Goal: Transaction & Acquisition: Purchase product/service

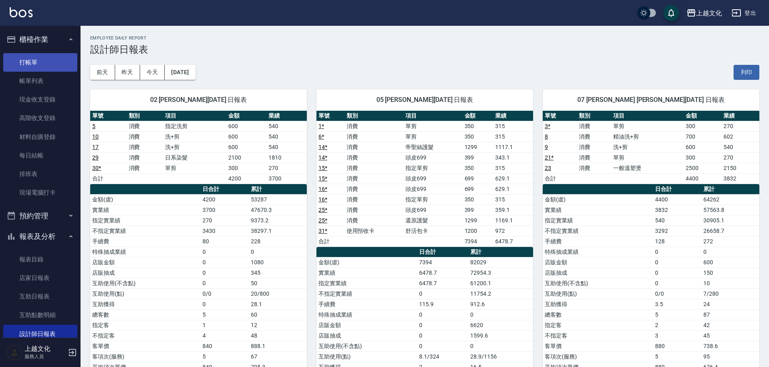
click at [38, 60] on link "打帳單" at bounding box center [40, 62] width 74 height 19
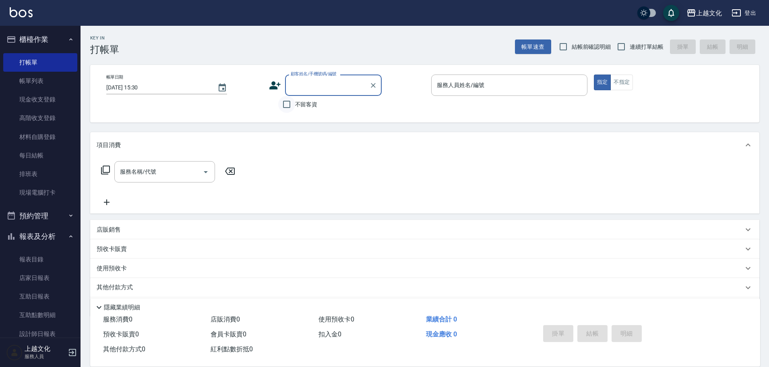
click at [292, 108] on input "不留客資" at bounding box center [286, 104] width 17 height 17
checkbox input "true"
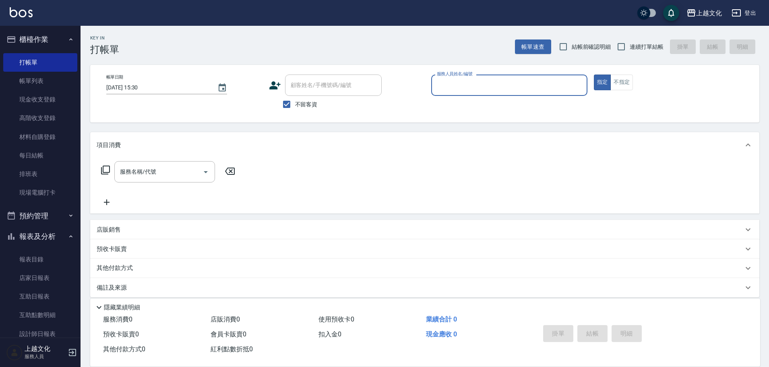
click at [459, 86] on input "服務人員姓名/編號" at bounding box center [509, 85] width 149 height 14
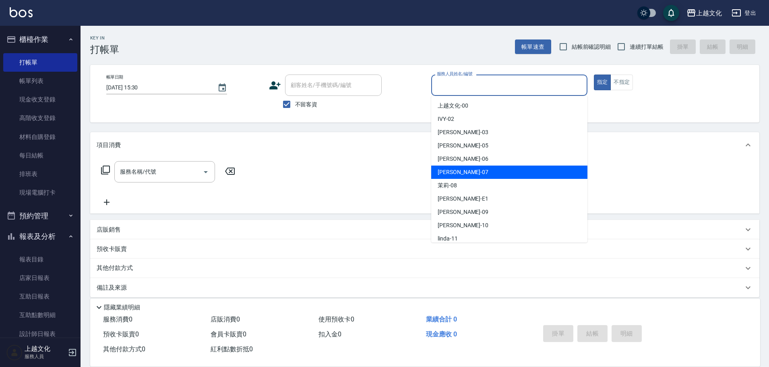
click at [478, 172] on div "[PERSON_NAME] -07" at bounding box center [509, 172] width 156 height 13
type input "[PERSON_NAME]-07"
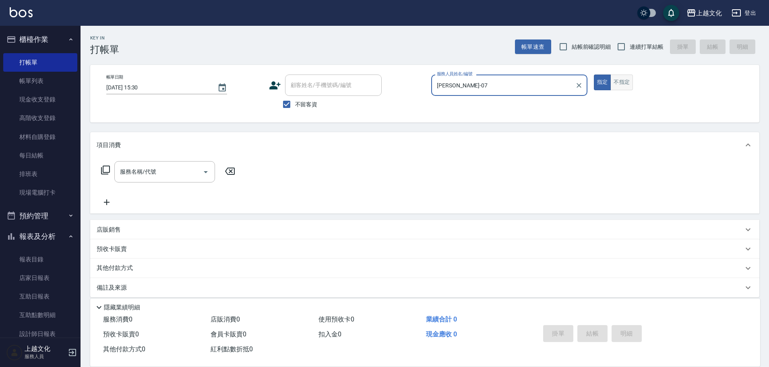
click at [617, 85] on button "不指定" at bounding box center [622, 83] width 23 height 16
click at [105, 170] on icon at bounding box center [106, 170] width 10 height 10
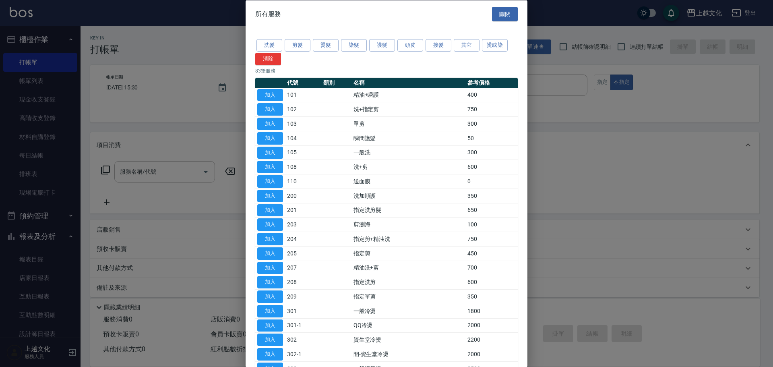
click at [300, 48] on button "剪髮" at bounding box center [298, 45] width 26 height 12
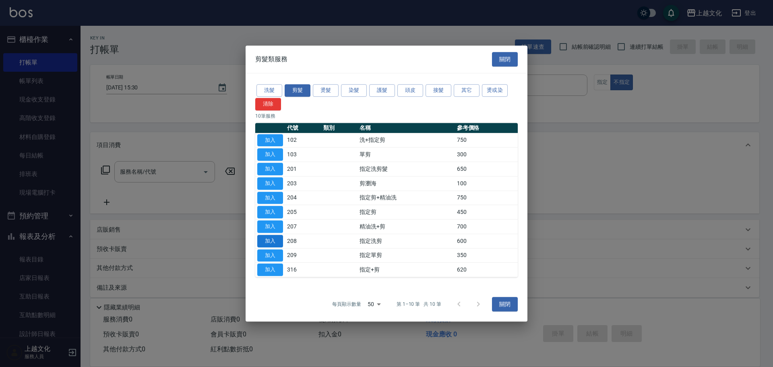
click at [277, 243] on button "加入" at bounding box center [270, 241] width 26 height 12
type input "指定洗剪(208)"
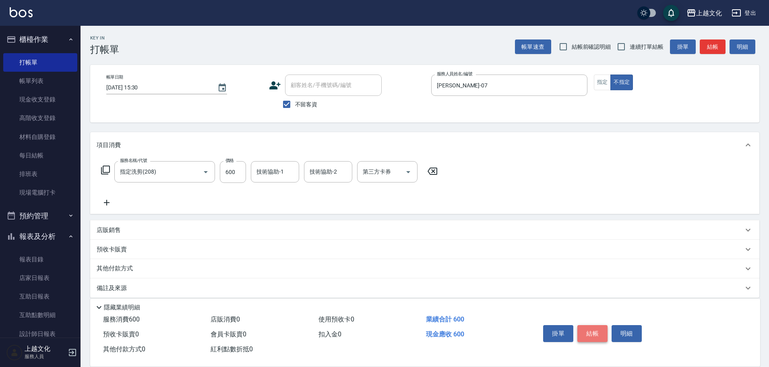
click at [585, 331] on button "結帳" at bounding box center [593, 333] width 30 height 17
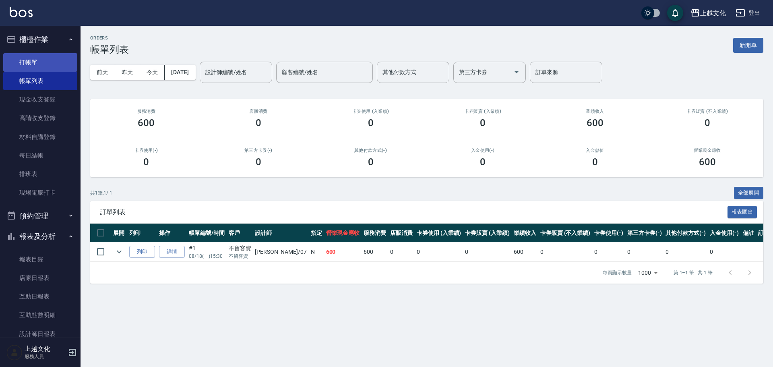
click at [42, 70] on link "打帳單" at bounding box center [40, 62] width 74 height 19
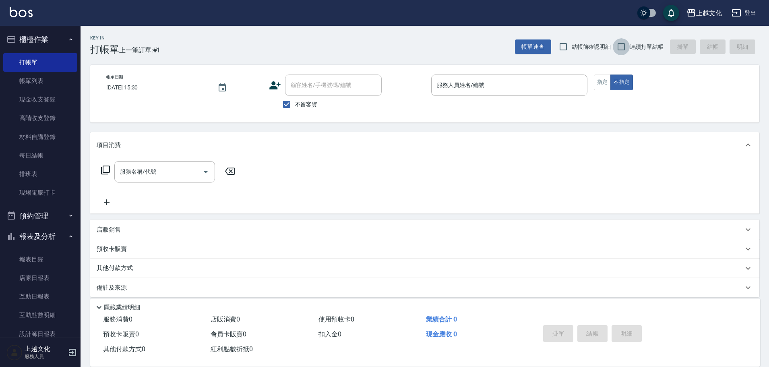
click at [627, 44] on input "連續打單結帳" at bounding box center [621, 46] width 17 height 17
checkbox input "true"
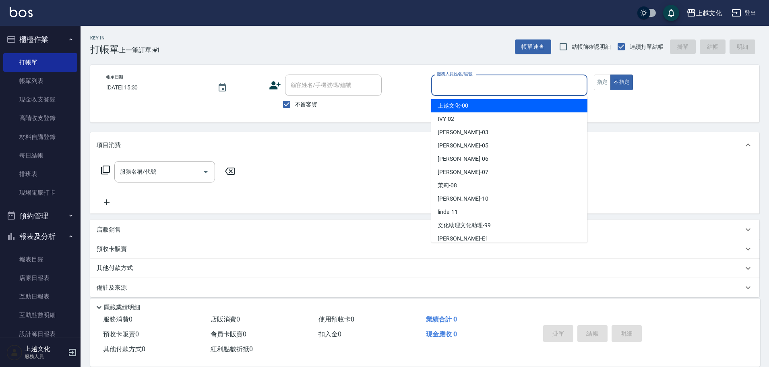
click at [508, 83] on input "服務人員姓名/編號" at bounding box center [509, 85] width 149 height 14
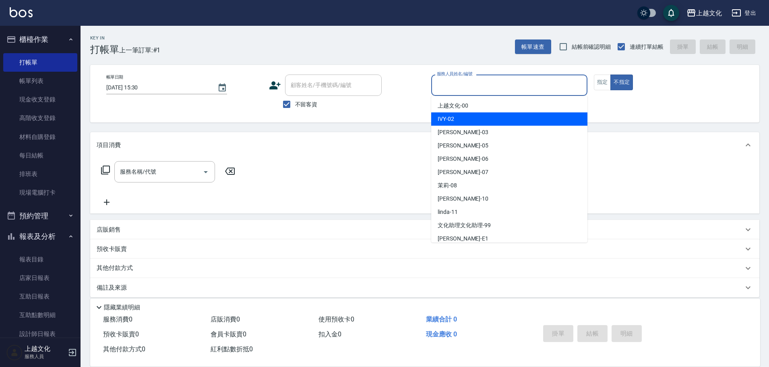
click at [507, 119] on div "IVY -02" at bounding box center [509, 118] width 156 height 13
type input "IVY-02"
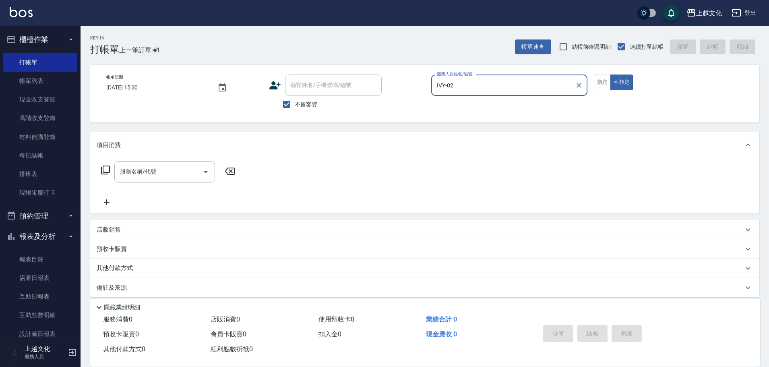
click at [105, 173] on icon at bounding box center [105, 170] width 9 height 9
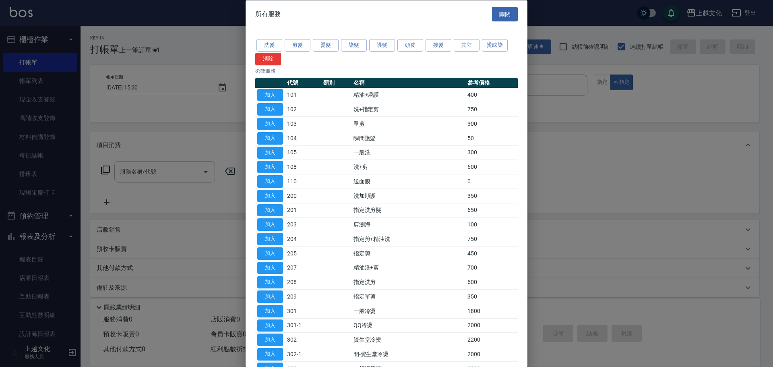
click at [283, 44] on div "洗髮 剪髮 燙髮 染髮 護髮 頭皮 接髮 其它 燙或染 清除" at bounding box center [386, 51] width 263 height 27
click at [263, 49] on button "洗髮" at bounding box center [270, 45] width 26 height 12
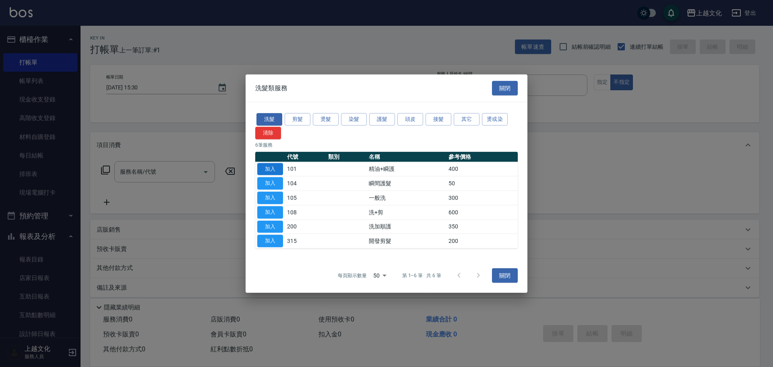
click at [275, 169] on button "加入" at bounding box center [270, 169] width 26 height 12
type input "精油+瞬護(101)"
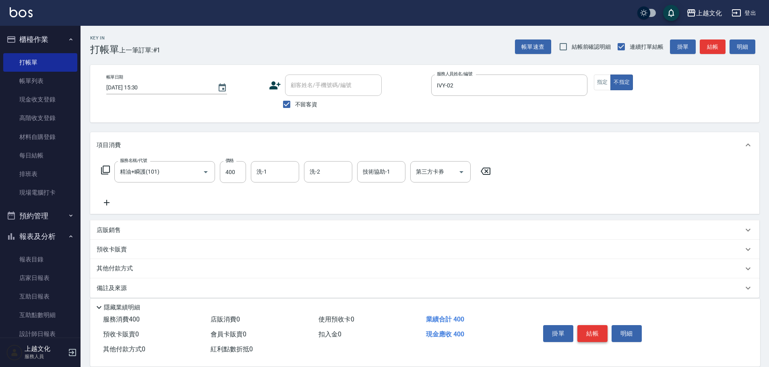
click at [590, 330] on button "結帳" at bounding box center [593, 333] width 30 height 17
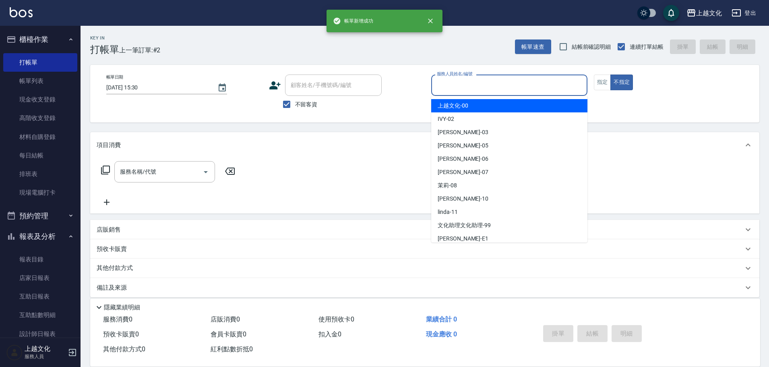
click at [511, 87] on input "服務人員姓名/編號" at bounding box center [509, 85] width 149 height 14
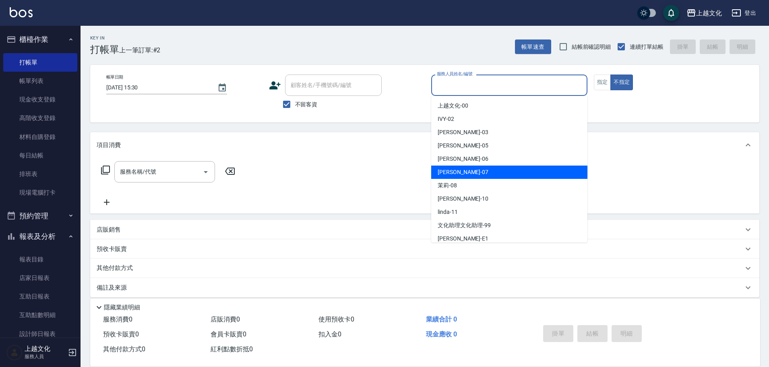
click at [493, 173] on div "[PERSON_NAME] -07" at bounding box center [509, 172] width 156 height 13
type input "[PERSON_NAME]-07"
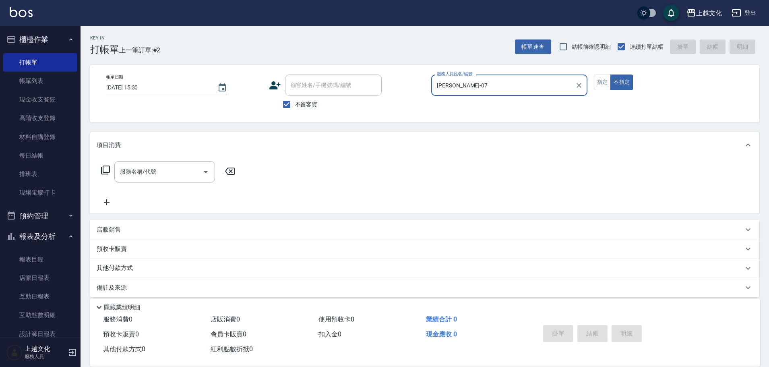
click at [105, 174] on icon at bounding box center [106, 170] width 10 height 10
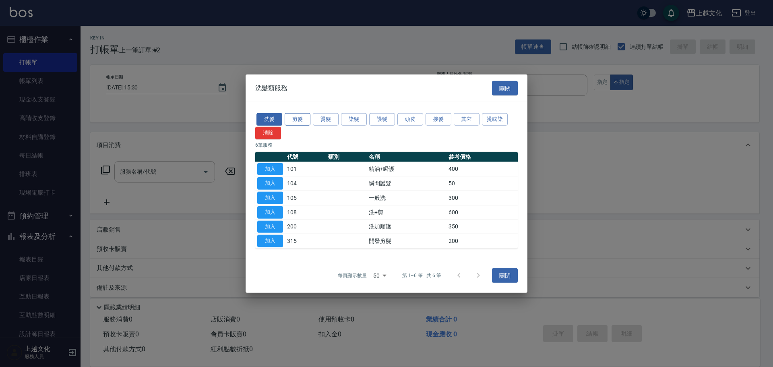
click at [295, 117] on button "剪髮" at bounding box center [298, 119] width 26 height 12
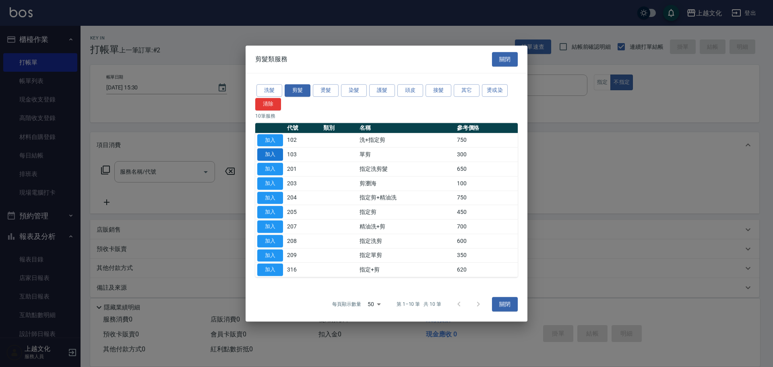
click at [271, 153] on button "加入" at bounding box center [270, 154] width 26 height 12
type input "單剪(103)"
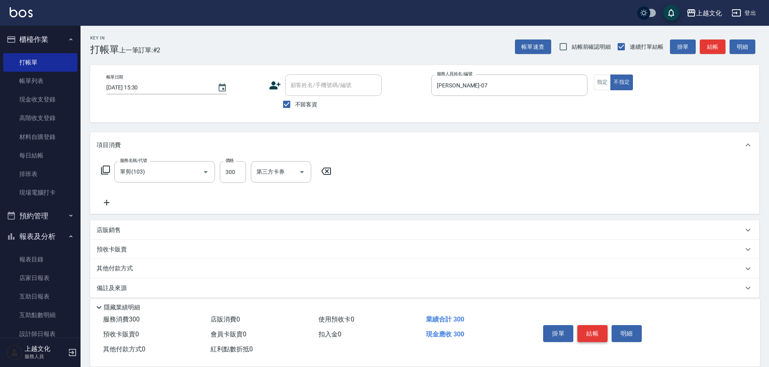
click at [595, 328] on button "結帳" at bounding box center [593, 333] width 30 height 17
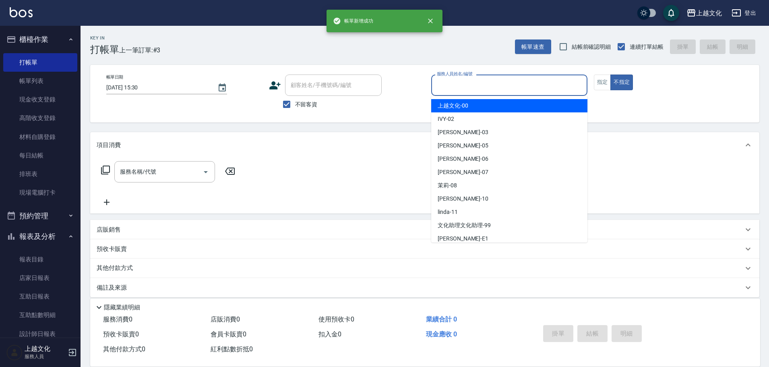
click at [481, 84] on input "服務人員姓名/編號" at bounding box center [509, 85] width 149 height 14
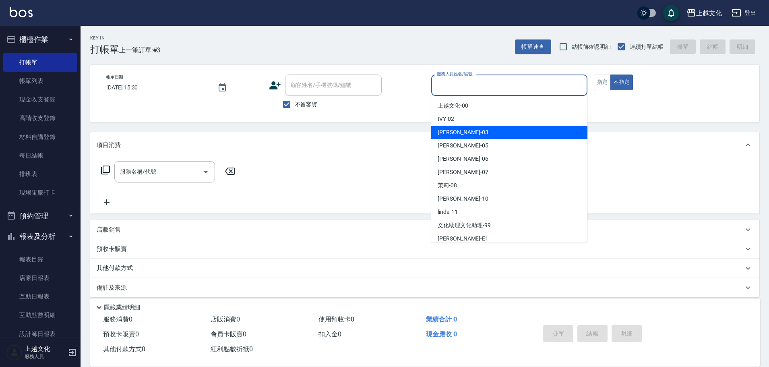
click at [476, 133] on div "[PERSON_NAME] -03" at bounding box center [509, 132] width 156 height 13
type input "[PERSON_NAME]-03"
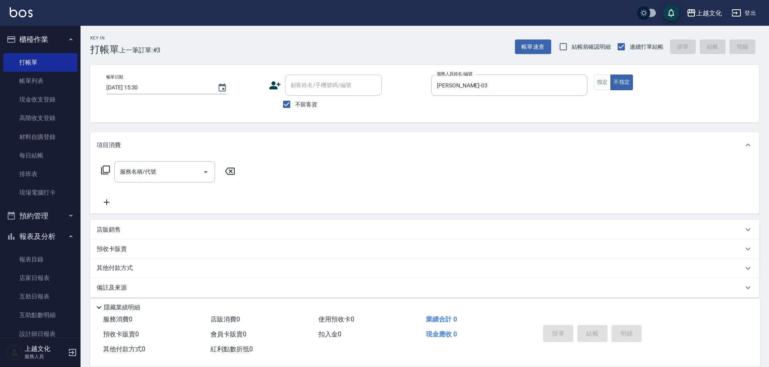
click at [101, 171] on icon at bounding box center [105, 170] width 9 height 9
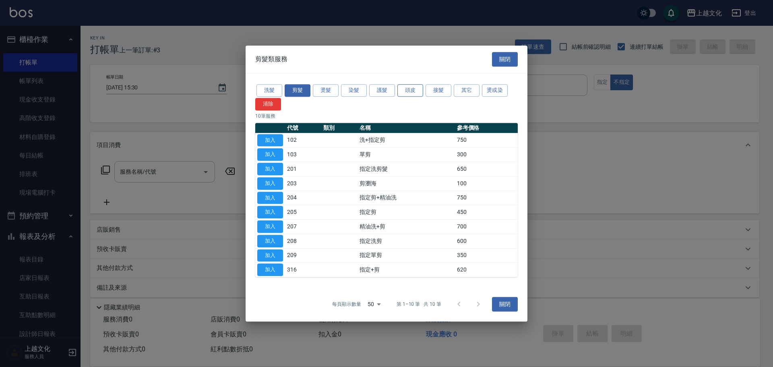
click at [410, 93] on button "頭皮" at bounding box center [411, 90] width 26 height 12
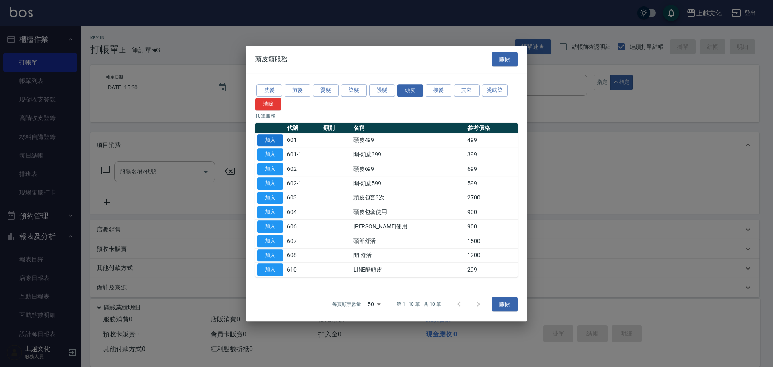
click at [266, 137] on button "加入" at bounding box center [270, 140] width 26 height 12
type input "頭皮499(601)"
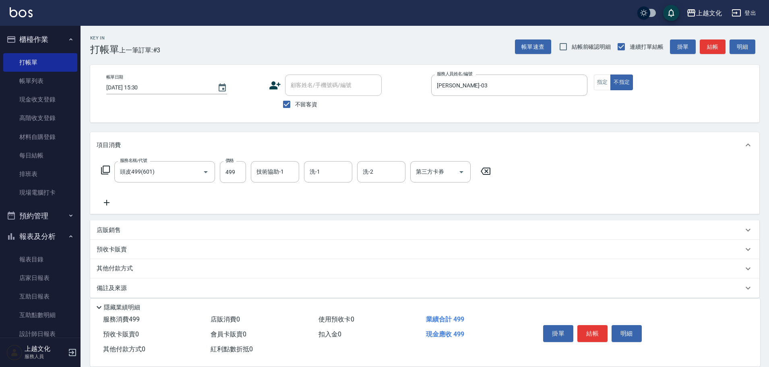
click at [106, 170] on icon at bounding box center [106, 170] width 10 height 10
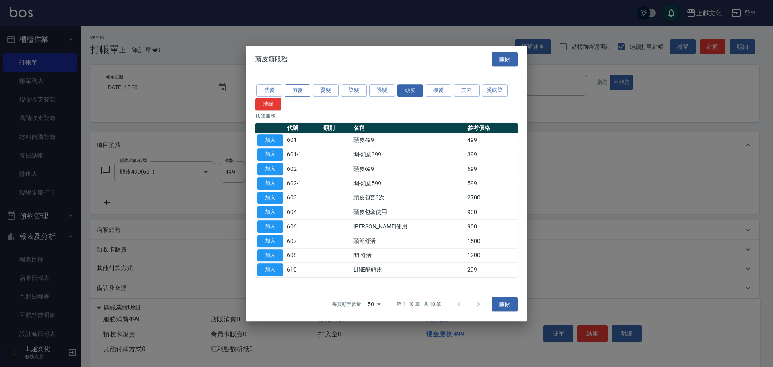
click at [297, 87] on button "剪髮" at bounding box center [298, 90] width 26 height 12
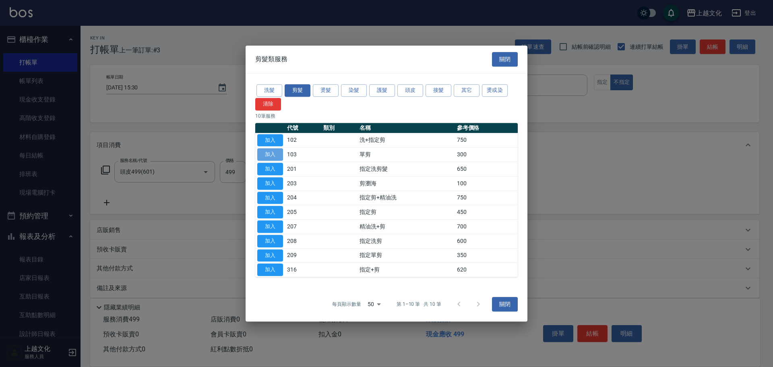
click at [267, 150] on button "加入" at bounding box center [270, 154] width 26 height 12
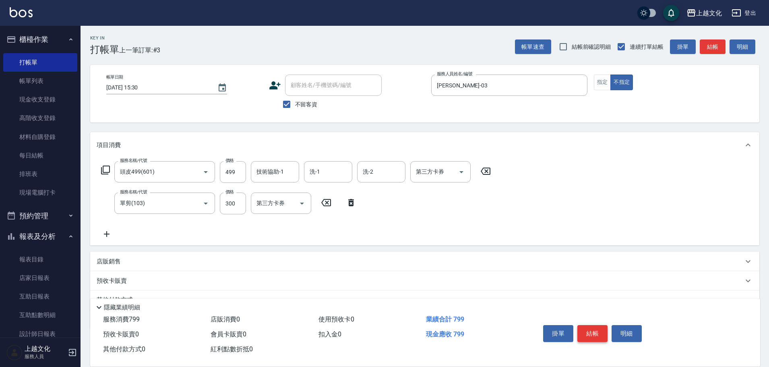
click at [603, 330] on button "結帳" at bounding box center [593, 333] width 30 height 17
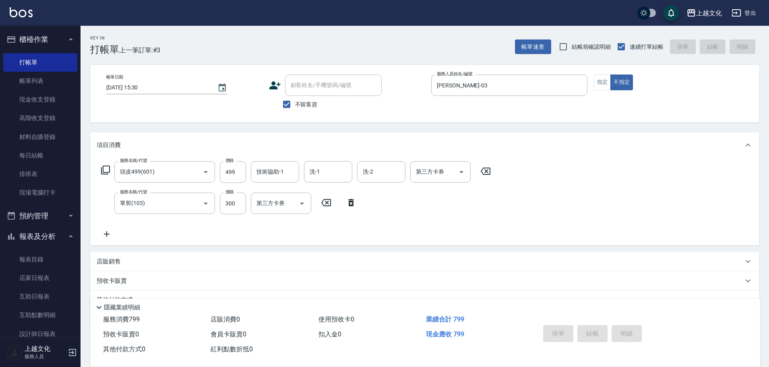
type input "[DATE] 15:31"
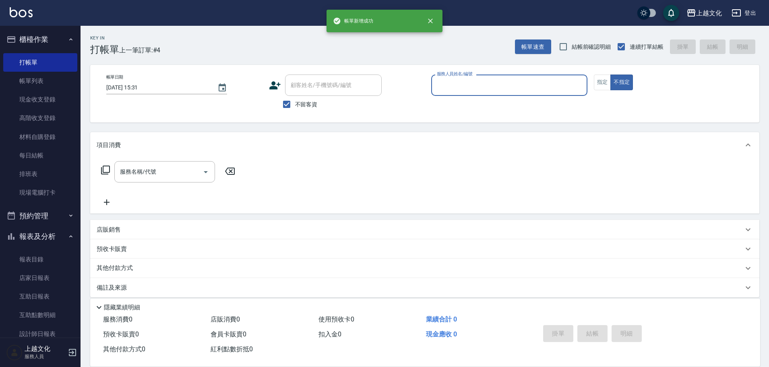
click at [484, 95] on div "服務人員姓名/編號" at bounding box center [509, 85] width 156 height 21
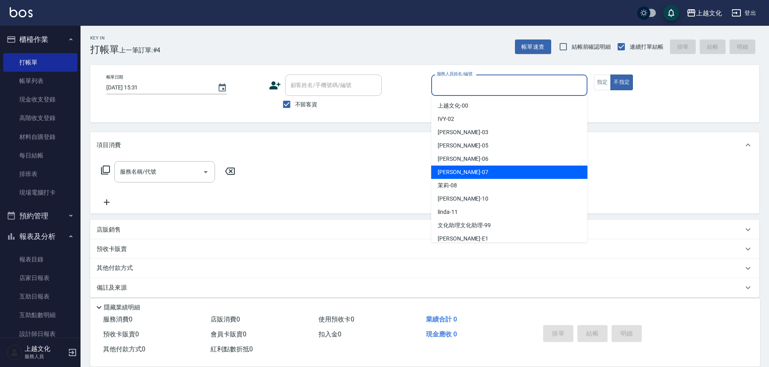
click at [473, 175] on div "[PERSON_NAME] -07" at bounding box center [509, 172] width 156 height 13
drag, startPoint x: 473, startPoint y: 175, endPoint x: 476, endPoint y: 171, distance: 4.7
click at [474, 175] on div "服務名稱/代號 服務名稱/代號" at bounding box center [424, 186] width 669 height 56
type input "[PERSON_NAME]-07"
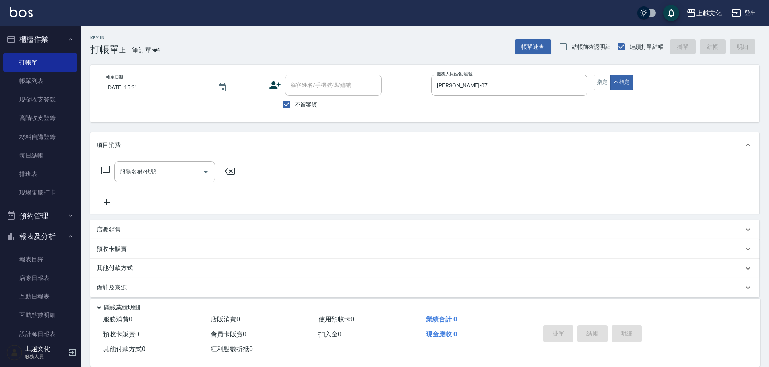
click at [108, 169] on icon at bounding box center [106, 170] width 10 height 10
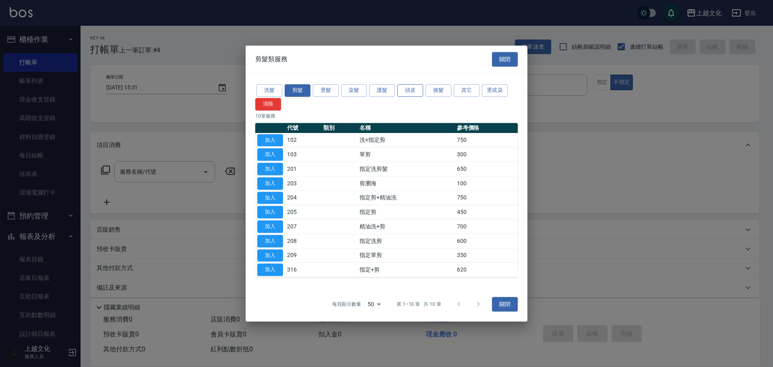
click at [411, 93] on button "頭皮" at bounding box center [411, 90] width 26 height 12
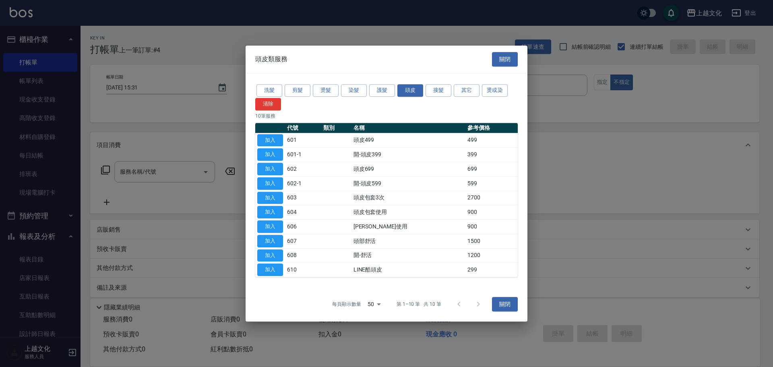
drag, startPoint x: 277, startPoint y: 141, endPoint x: 272, endPoint y: 146, distance: 7.2
click at [276, 141] on button "加入" at bounding box center [270, 140] width 26 height 12
type input "頭皮499(601)"
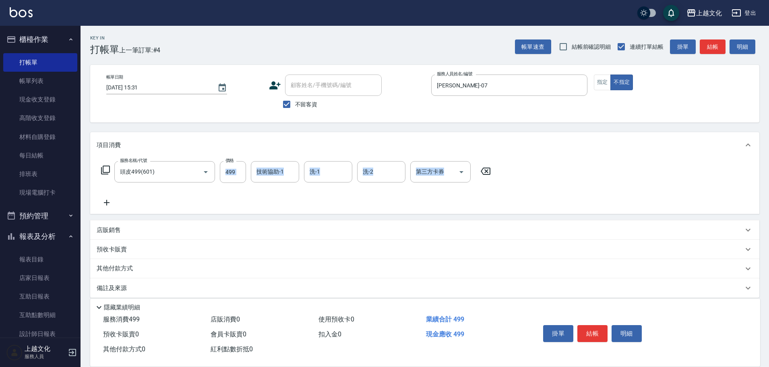
click at [105, 170] on icon at bounding box center [106, 170] width 10 height 10
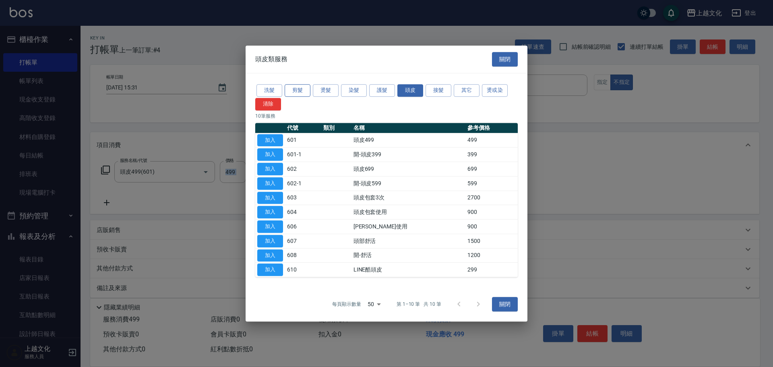
click at [298, 93] on button "剪髮" at bounding box center [298, 90] width 26 height 12
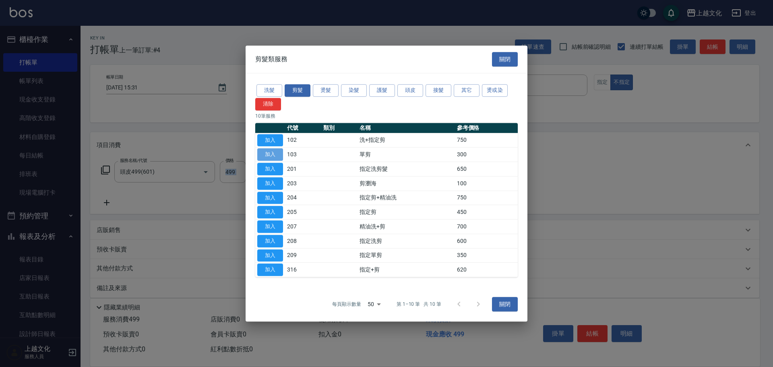
click at [267, 155] on button "加入" at bounding box center [270, 154] width 26 height 12
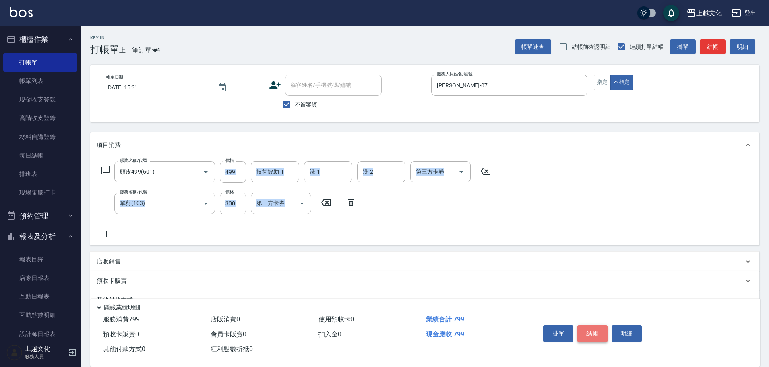
click at [592, 328] on button "結帳" at bounding box center [593, 333] width 30 height 17
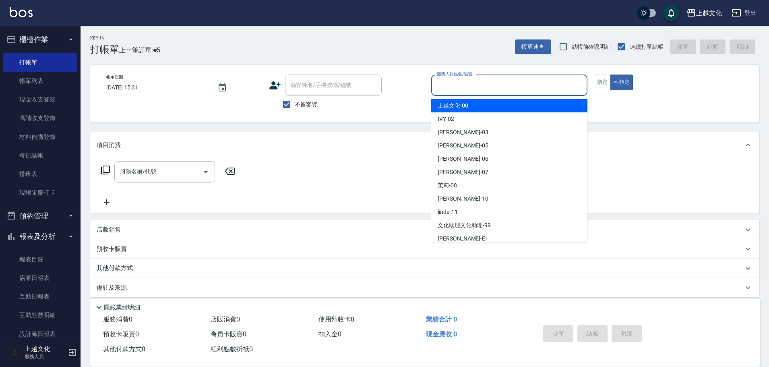
click at [473, 79] on input "服務人員姓名/編號" at bounding box center [509, 85] width 149 height 14
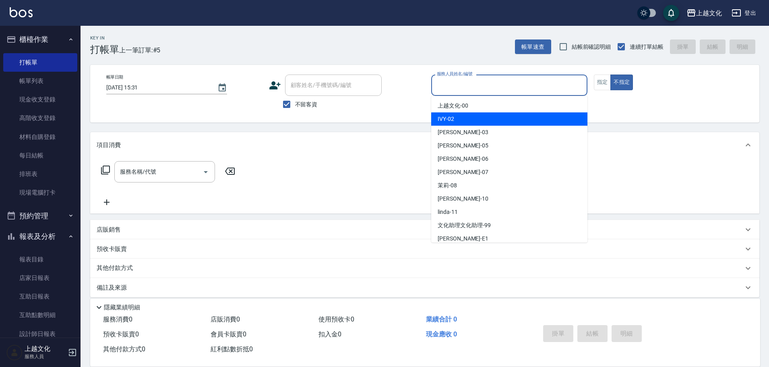
click at [510, 119] on div "IVY -02" at bounding box center [509, 118] width 156 height 13
type input "IVY-02"
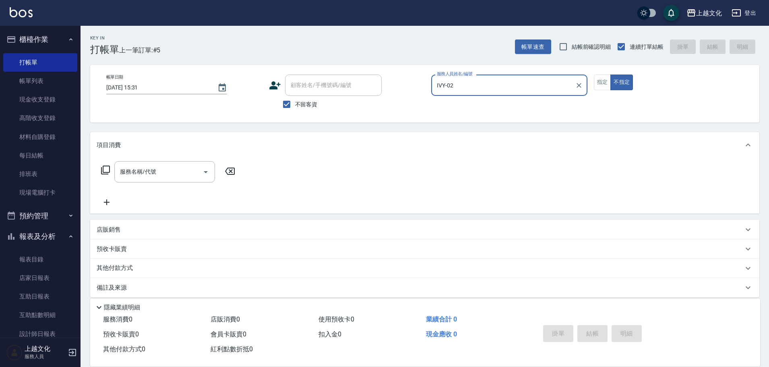
click at [105, 170] on icon at bounding box center [106, 170] width 10 height 10
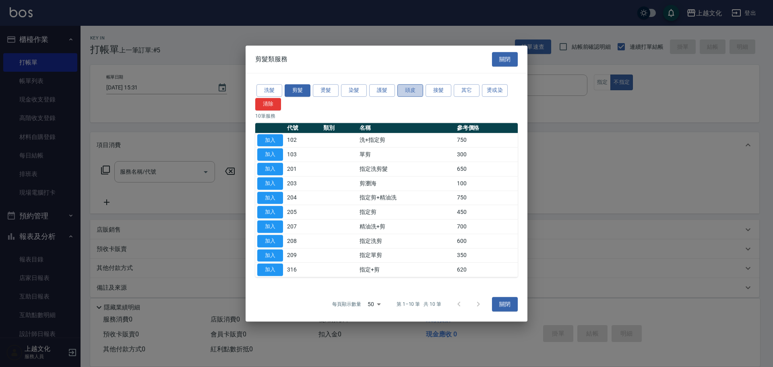
click at [414, 89] on button "頭皮" at bounding box center [411, 90] width 26 height 12
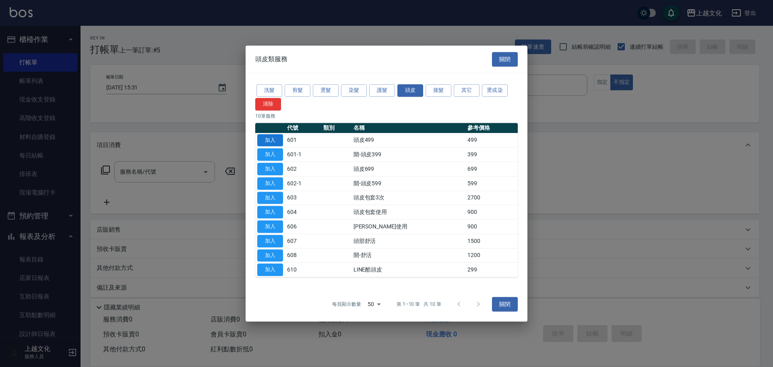
click at [275, 139] on button "加入" at bounding box center [270, 140] width 26 height 12
type input "頭皮499(601)"
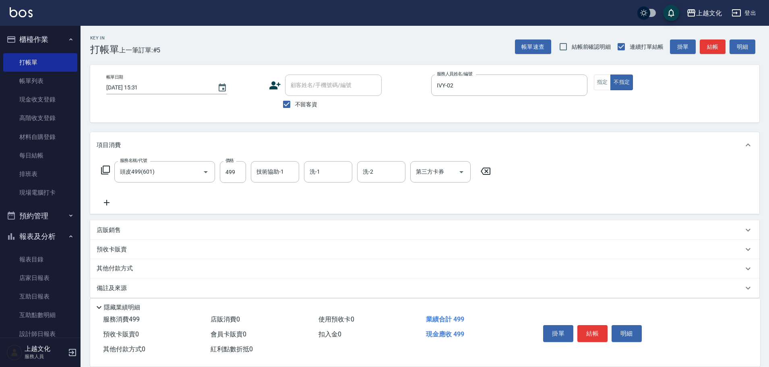
click at [107, 171] on icon at bounding box center [106, 170] width 10 height 10
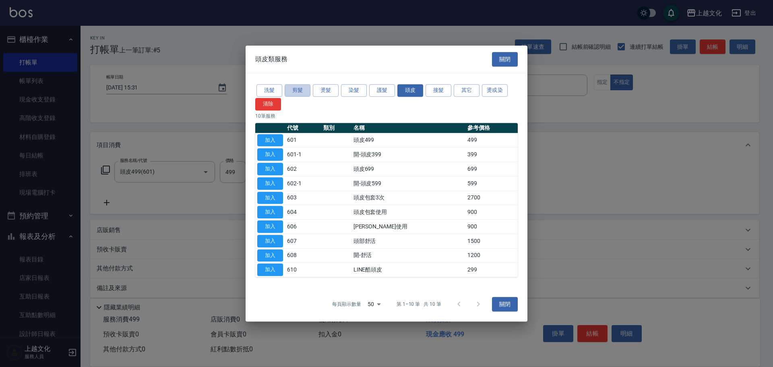
drag, startPoint x: 303, startPoint y: 95, endPoint x: 307, endPoint y: 120, distance: 24.5
click at [303, 96] on button "剪髮" at bounding box center [298, 90] width 26 height 12
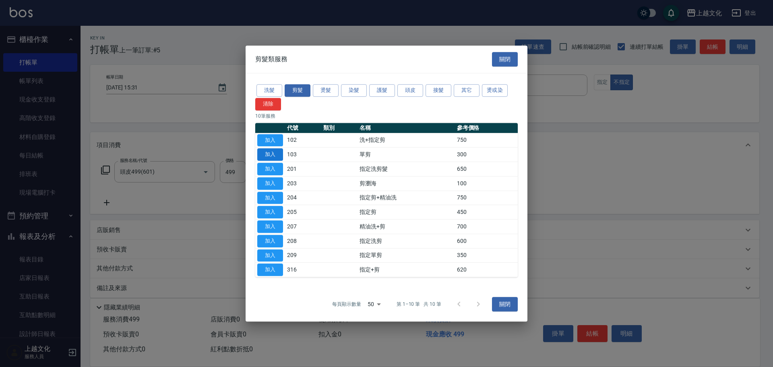
click at [279, 153] on button "加入" at bounding box center [270, 154] width 26 height 12
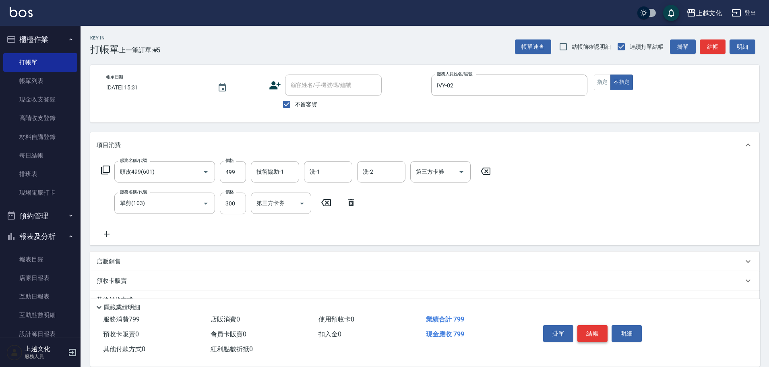
click at [596, 332] on button "結帳" at bounding box center [593, 333] width 30 height 17
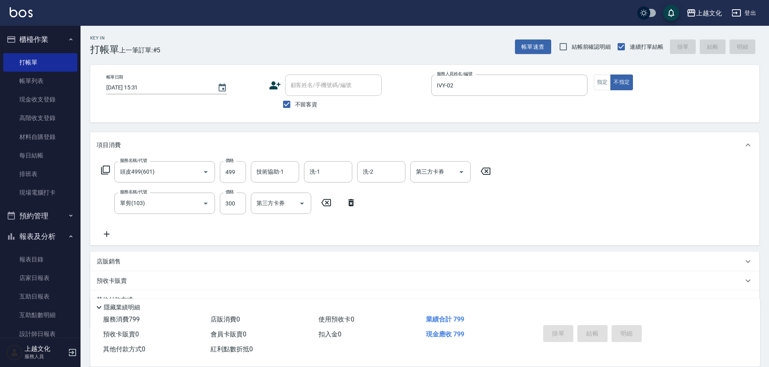
type input "[DATE] 15:32"
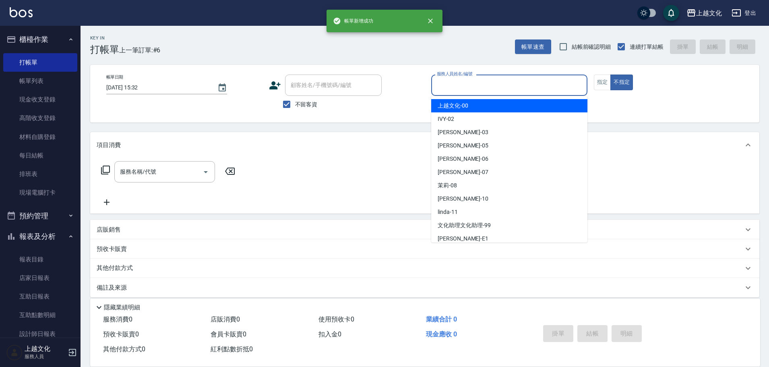
click at [459, 87] on input "服務人員姓名/編號" at bounding box center [509, 85] width 149 height 14
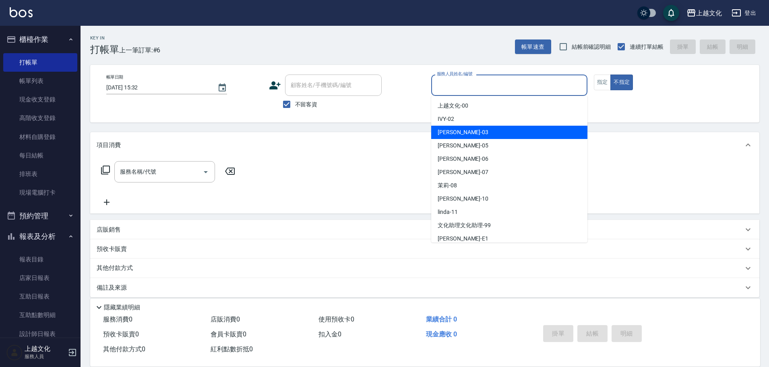
click at [487, 134] on div "[PERSON_NAME] -03" at bounding box center [509, 132] width 156 height 13
type input "[PERSON_NAME]-03"
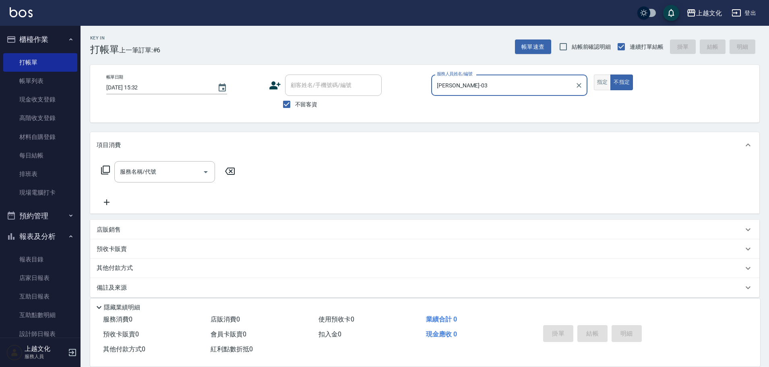
click at [602, 85] on button "指定" at bounding box center [602, 83] width 17 height 16
click at [105, 172] on icon at bounding box center [106, 170] width 10 height 10
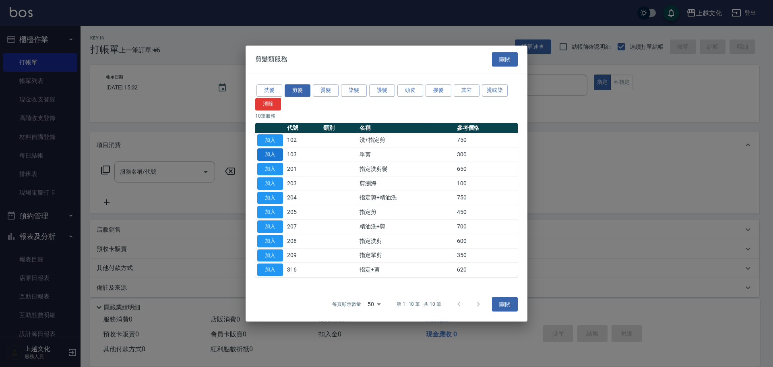
click at [269, 157] on button "加入" at bounding box center [270, 154] width 26 height 12
type input "單剪(103)"
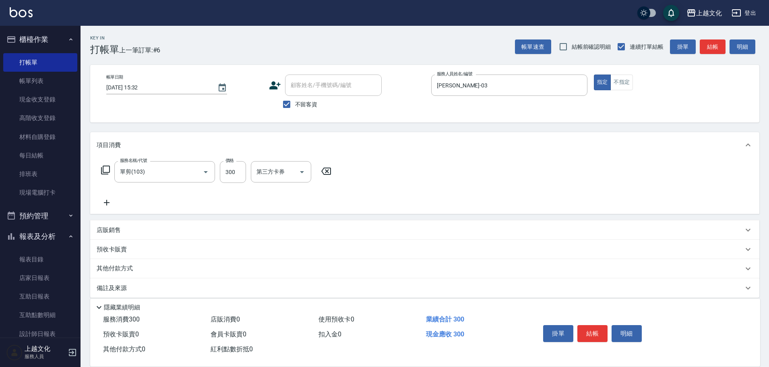
click at [595, 327] on button "結帳" at bounding box center [593, 333] width 30 height 17
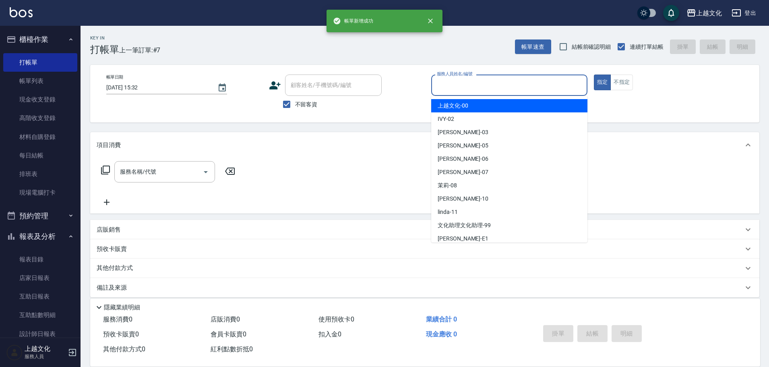
drag, startPoint x: 460, startPoint y: 80, endPoint x: 460, endPoint y: 84, distance: 4.0
click at [460, 81] on input "服務人員姓名/編號" at bounding box center [509, 85] width 149 height 14
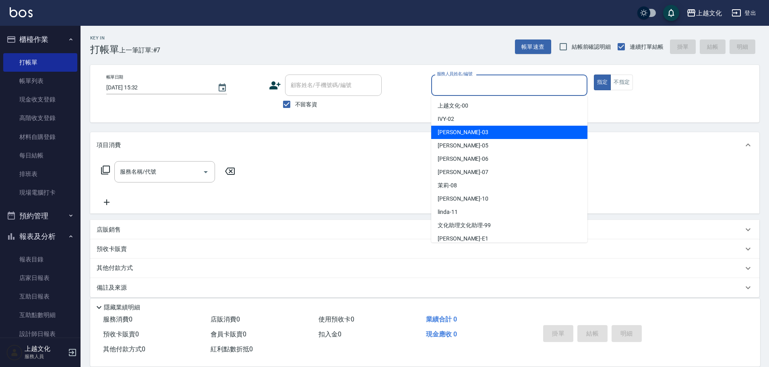
click at [458, 132] on div "[PERSON_NAME] -03" at bounding box center [509, 132] width 156 height 13
type input "[PERSON_NAME]-03"
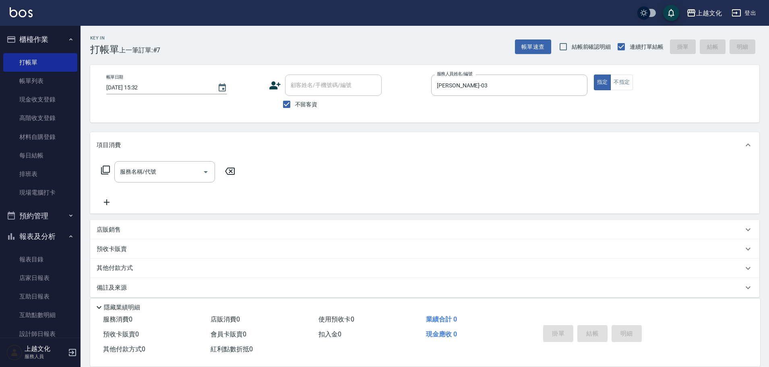
click at [106, 171] on icon at bounding box center [106, 170] width 10 height 10
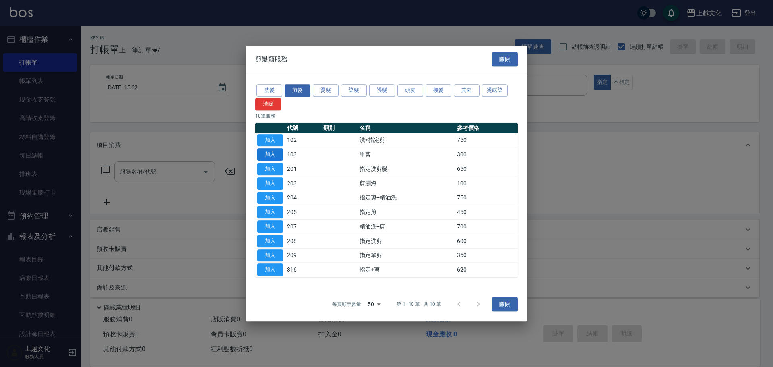
click at [274, 156] on button "加入" at bounding box center [270, 154] width 26 height 12
type input "單剪(103)"
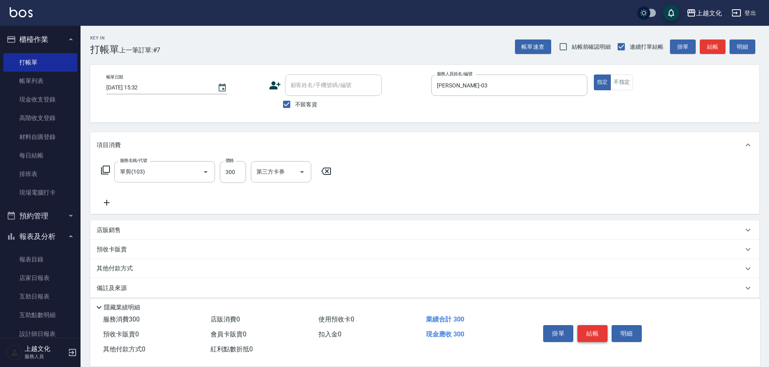
click at [597, 331] on button "結帳" at bounding box center [593, 333] width 30 height 17
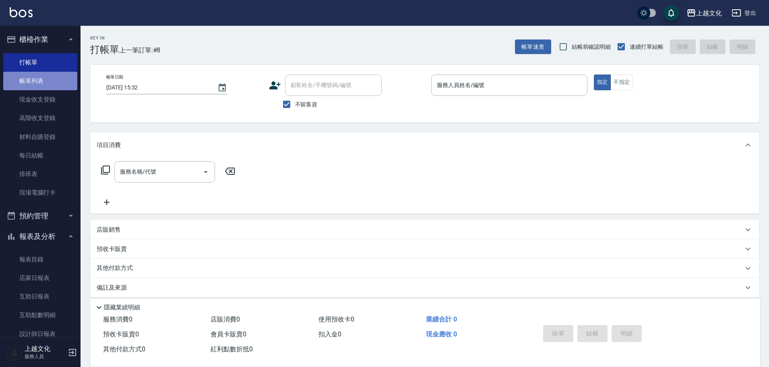
click at [55, 77] on link "帳單列表" at bounding box center [40, 81] width 74 height 19
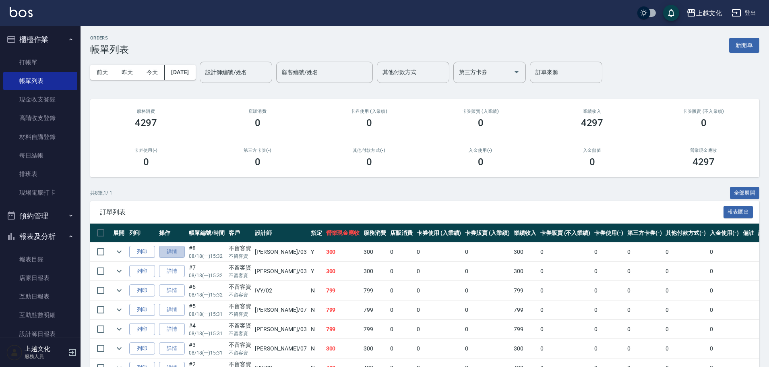
drag, startPoint x: 172, startPoint y: 255, endPoint x: 176, endPoint y: 251, distance: 5.2
click at [172, 253] on link "詳情" at bounding box center [172, 252] width 26 height 12
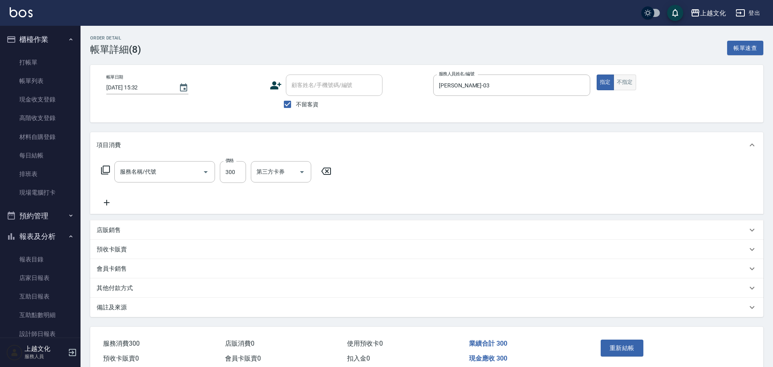
checkbox input "true"
type input "[PERSON_NAME]-03"
type input "單剪(103)"
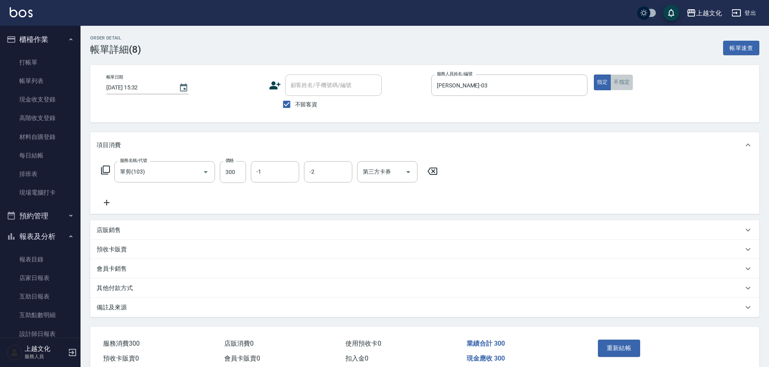
click at [620, 81] on button "不指定" at bounding box center [622, 83] width 23 height 16
click at [613, 350] on button "重新結帳" at bounding box center [619, 348] width 43 height 17
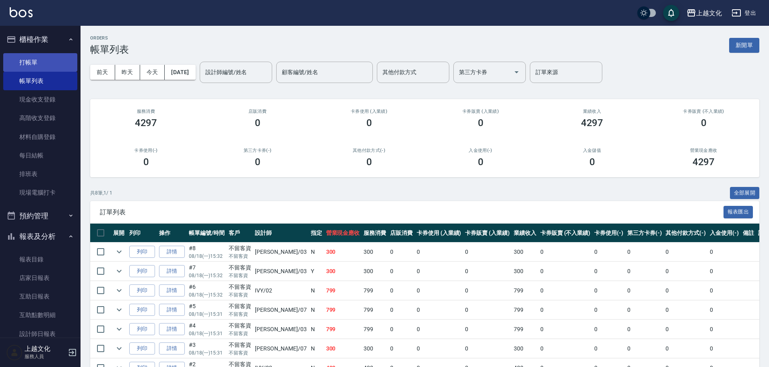
click at [31, 55] on link "打帳單" at bounding box center [40, 62] width 74 height 19
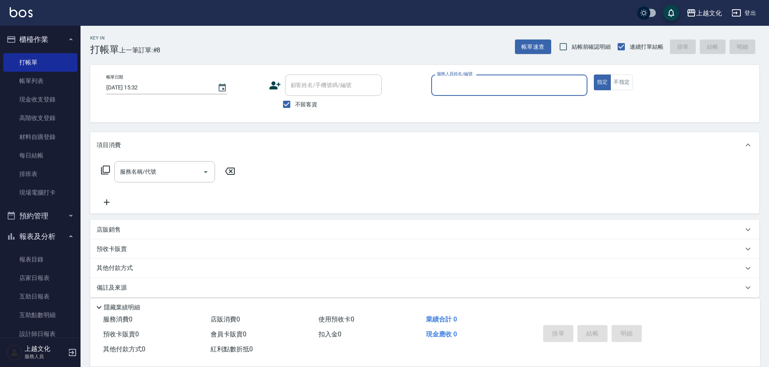
click at [483, 91] on input "服務人員姓名/編號" at bounding box center [509, 85] width 149 height 14
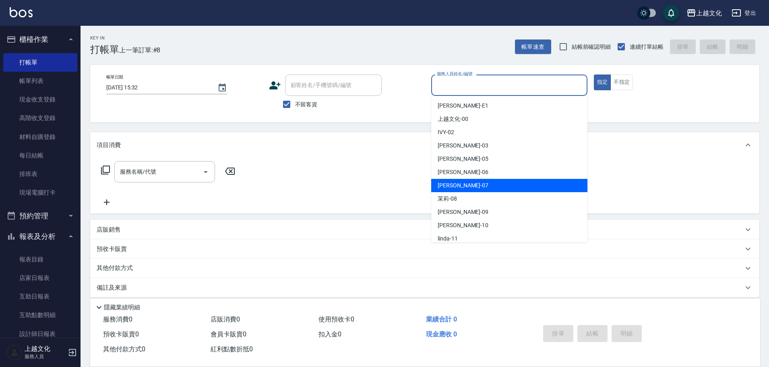
click at [463, 181] on div "[PERSON_NAME] -07" at bounding box center [509, 185] width 156 height 13
type input "[PERSON_NAME]-07"
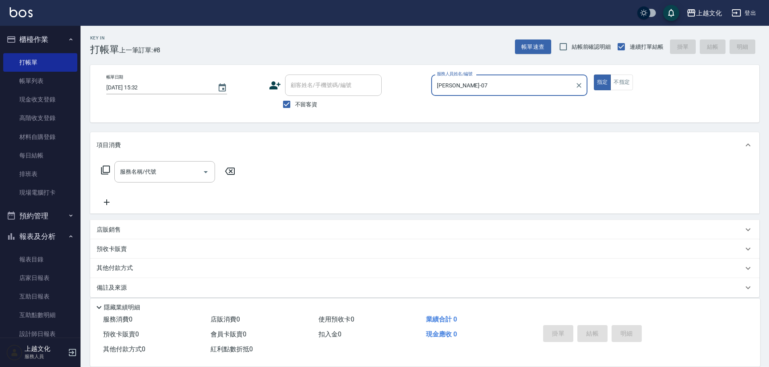
click at [107, 168] on icon at bounding box center [106, 170] width 10 height 10
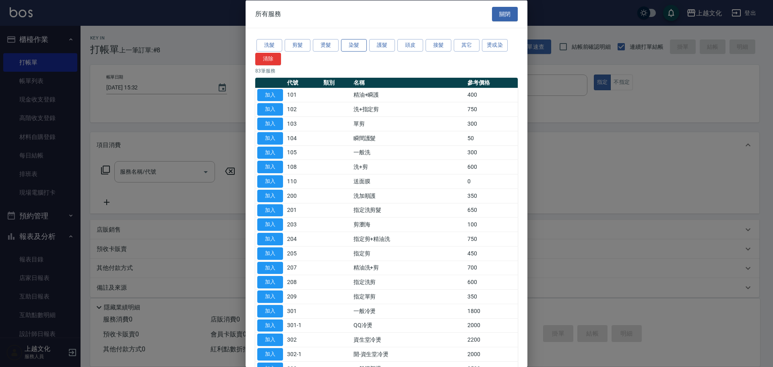
click at [346, 46] on button "染髮" at bounding box center [354, 45] width 26 height 12
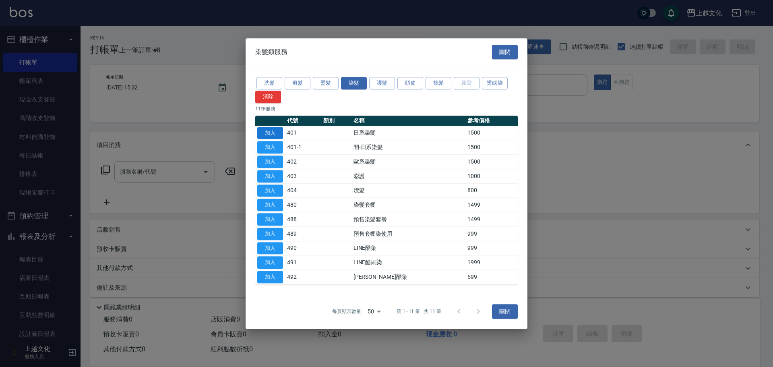
drag, startPoint x: 259, startPoint y: 133, endPoint x: 265, endPoint y: 137, distance: 6.9
click at [259, 133] on button "加入" at bounding box center [270, 133] width 26 height 12
type input "日系染髮(401)"
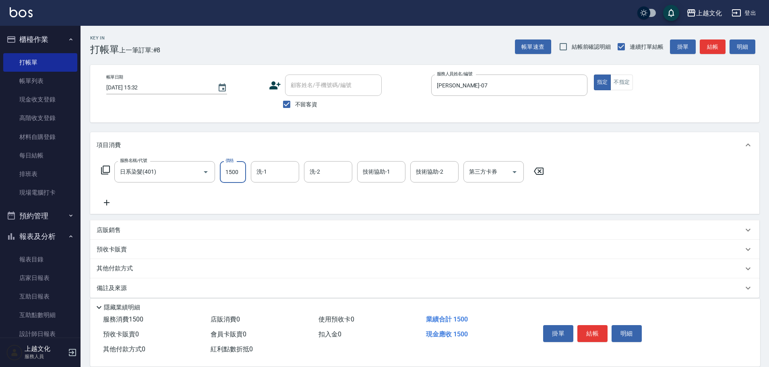
click at [232, 174] on input "1500" at bounding box center [233, 172] width 26 height 22
type input "1200"
click at [108, 172] on icon at bounding box center [106, 170] width 10 height 10
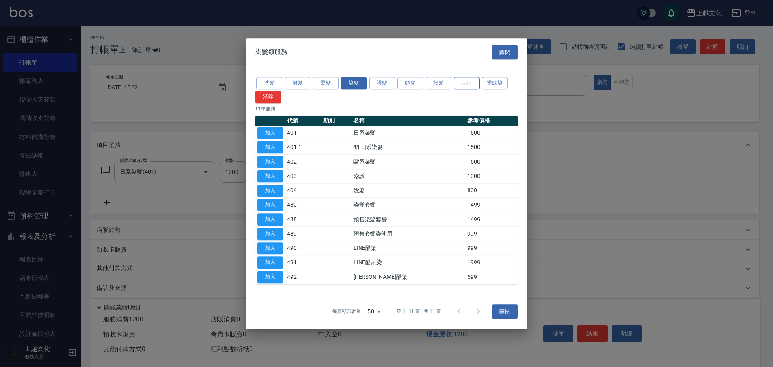
click at [469, 84] on button "其它" at bounding box center [467, 83] width 26 height 12
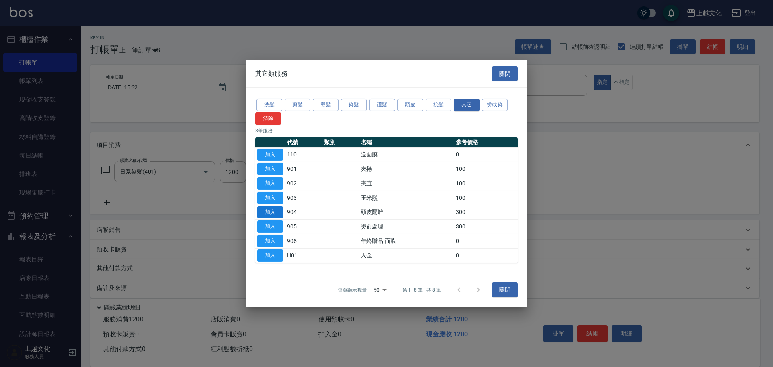
click at [276, 213] on button "加入" at bounding box center [270, 212] width 26 height 12
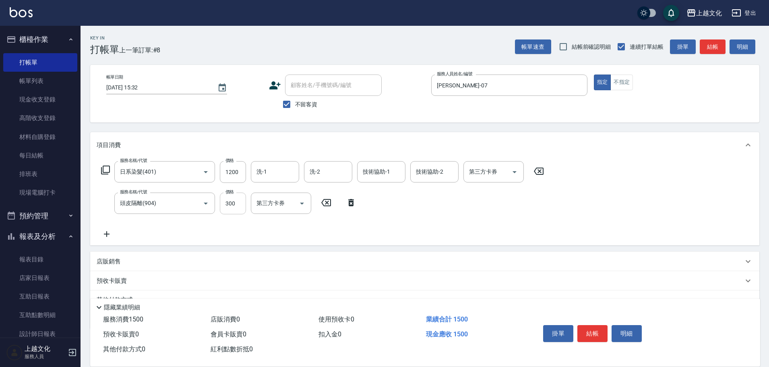
click at [242, 207] on input "300" at bounding box center [233, 204] width 26 height 22
type input "500"
click at [595, 331] on button "結帳" at bounding box center [593, 333] width 30 height 17
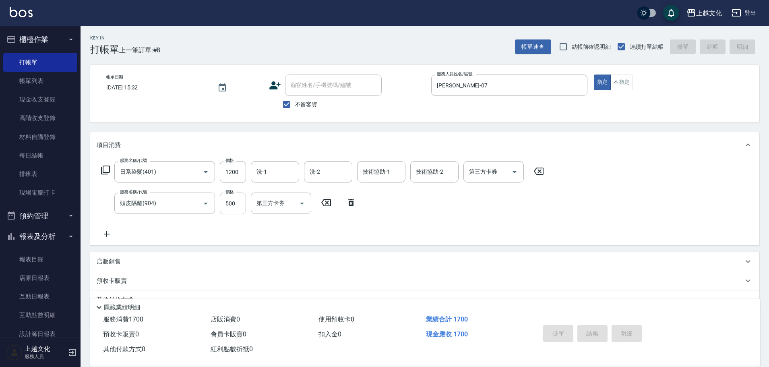
type input "[DATE] 15:33"
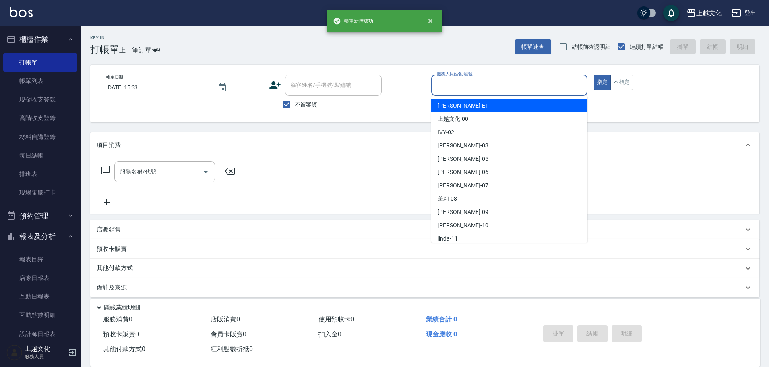
click at [485, 87] on input "服務人員姓名/編號" at bounding box center [509, 85] width 149 height 14
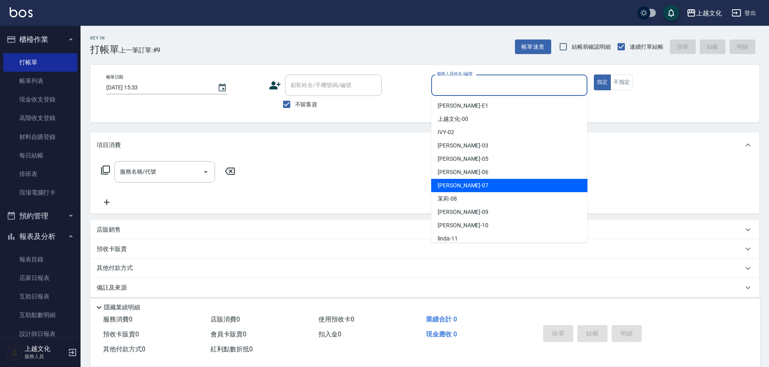
click at [469, 182] on div "[PERSON_NAME] -07" at bounding box center [509, 185] width 156 height 13
type input "[PERSON_NAME]-07"
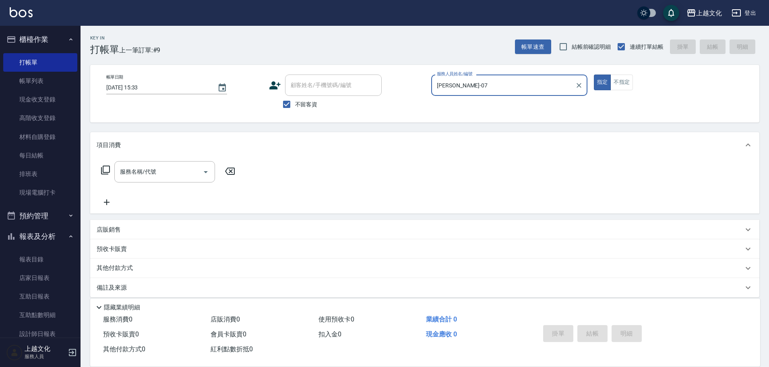
click at [109, 170] on icon at bounding box center [106, 170] width 10 height 10
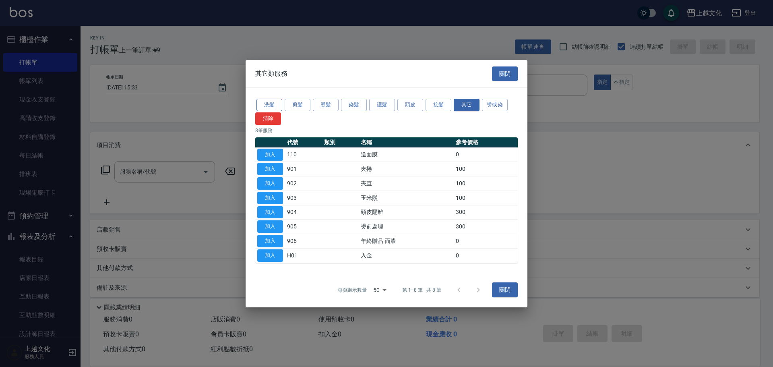
drag, startPoint x: 276, startPoint y: 104, endPoint x: 279, endPoint y: 107, distance: 4.6
click at [275, 104] on button "洗髮" at bounding box center [270, 105] width 26 height 12
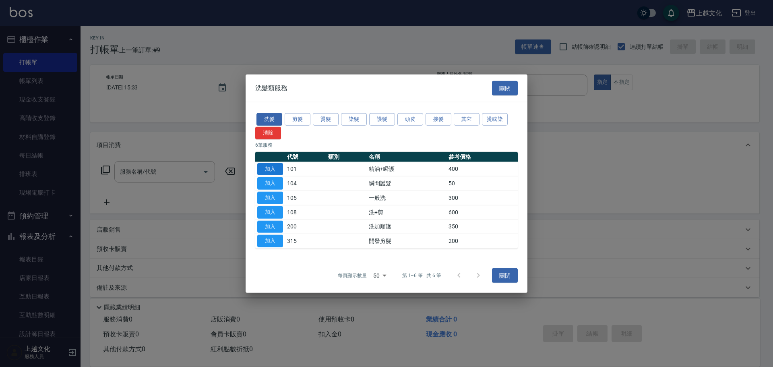
click at [275, 165] on button "加入" at bounding box center [270, 169] width 26 height 12
type input "精油+瞬護(101)"
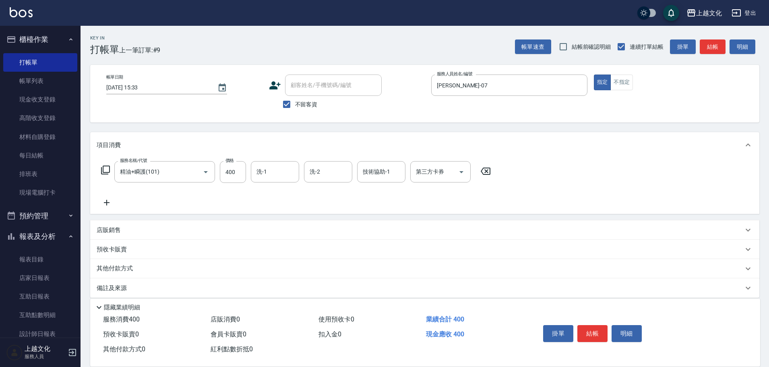
click at [107, 171] on icon at bounding box center [106, 170] width 10 height 10
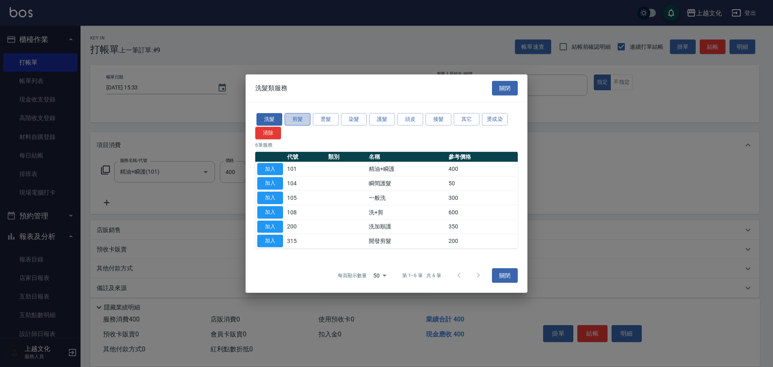
click at [299, 119] on button "剪髮" at bounding box center [298, 119] width 26 height 12
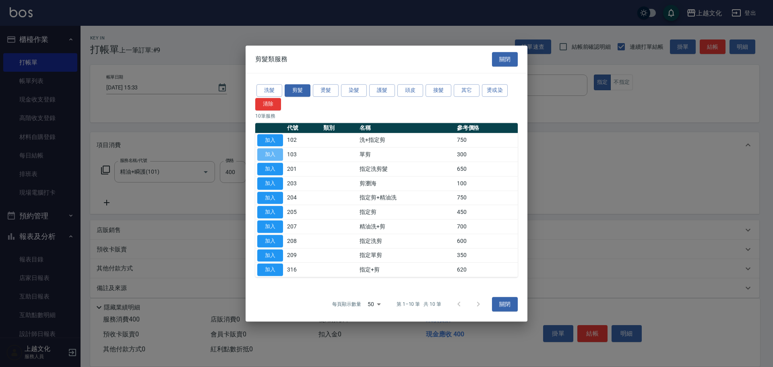
drag, startPoint x: 264, startPoint y: 158, endPoint x: 279, endPoint y: 159, distance: 15.4
click at [264, 158] on button "加入" at bounding box center [270, 154] width 26 height 12
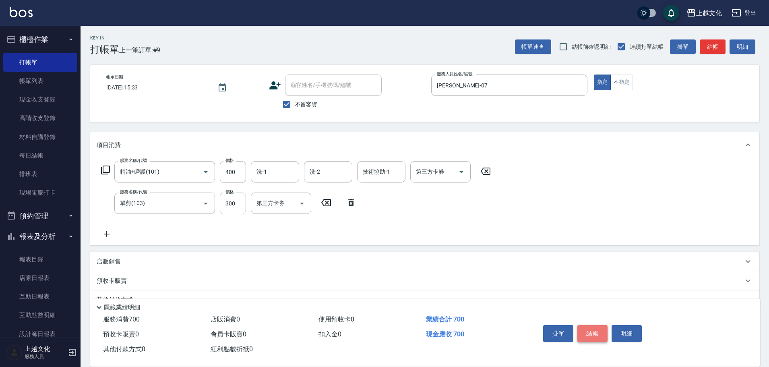
click at [592, 331] on button "結帳" at bounding box center [593, 333] width 30 height 17
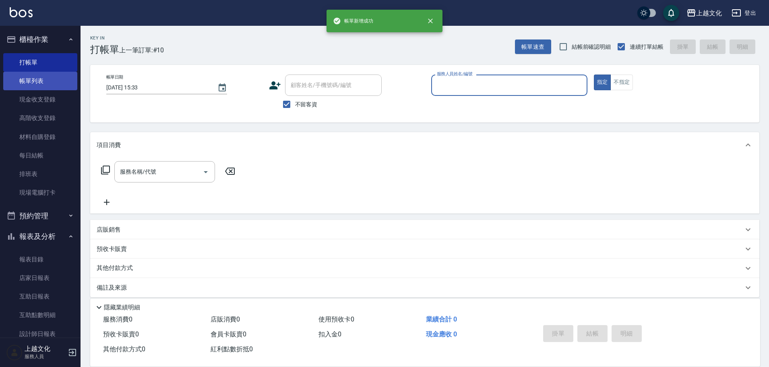
drag, startPoint x: 17, startPoint y: 81, endPoint x: 126, endPoint y: 174, distance: 143.7
click at [17, 82] on link "帳單列表" at bounding box center [40, 81] width 74 height 19
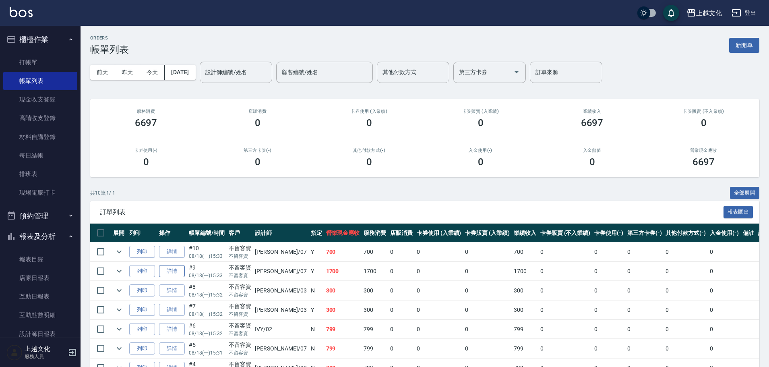
click at [171, 268] on link "詳情" at bounding box center [172, 271] width 26 height 12
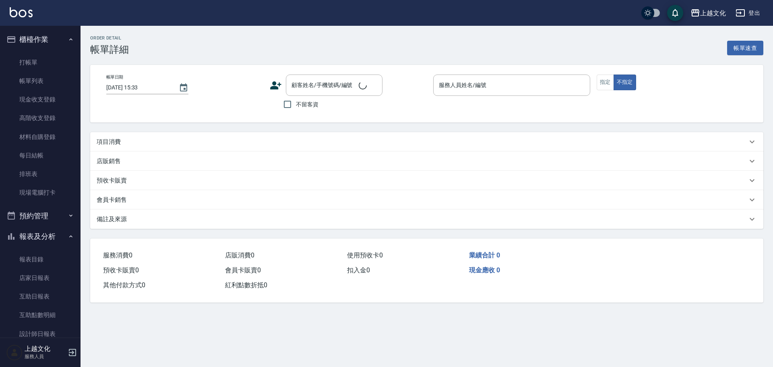
checkbox input "true"
type input "[PERSON_NAME]-07"
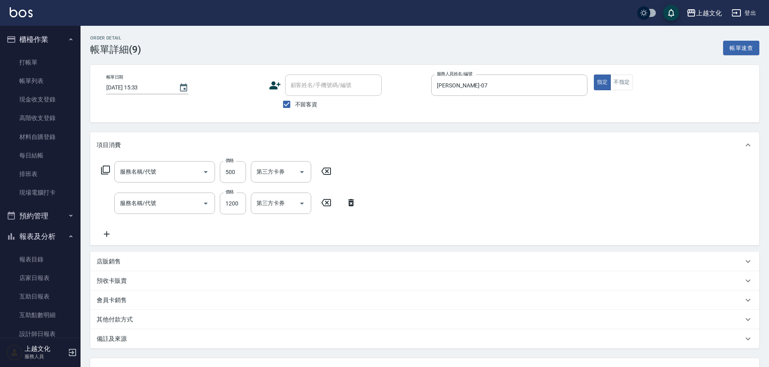
type input "頭皮隔離(904)"
type input "日系染髮(401)"
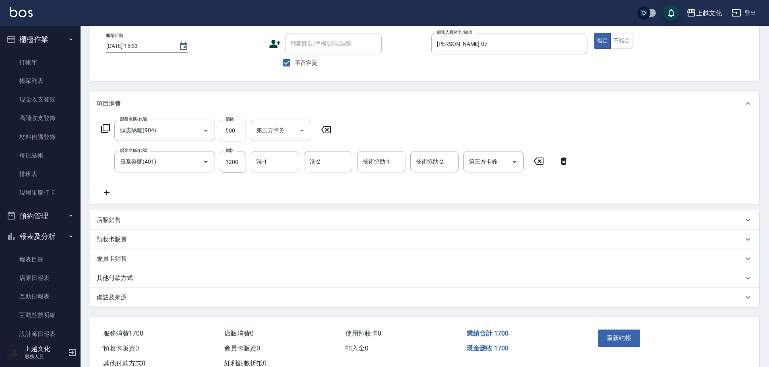
scroll to position [68, 0]
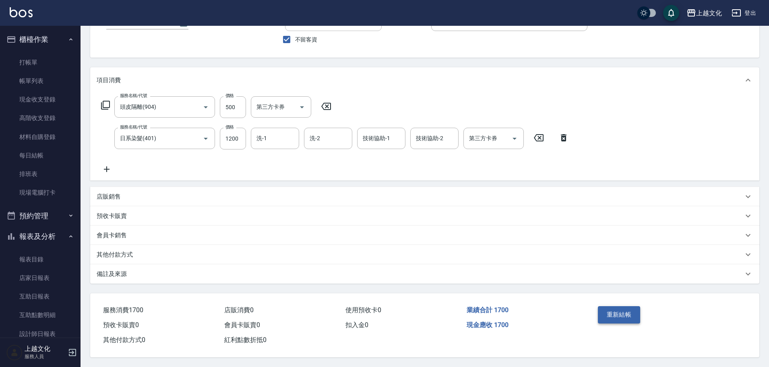
click at [621, 311] on button "重新結帳" at bounding box center [619, 314] width 43 height 17
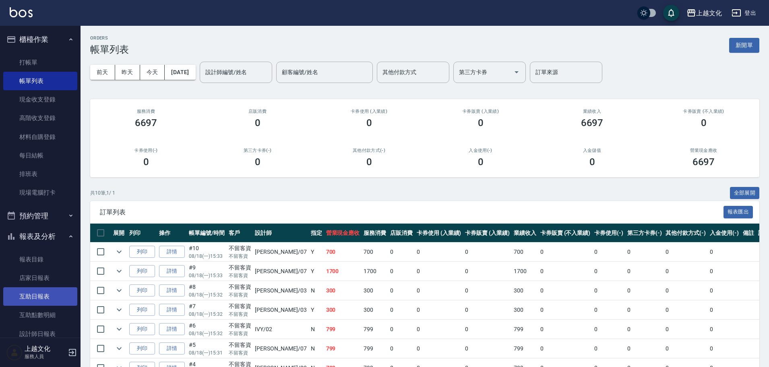
click at [42, 297] on link "互助日報表" at bounding box center [40, 296] width 74 height 19
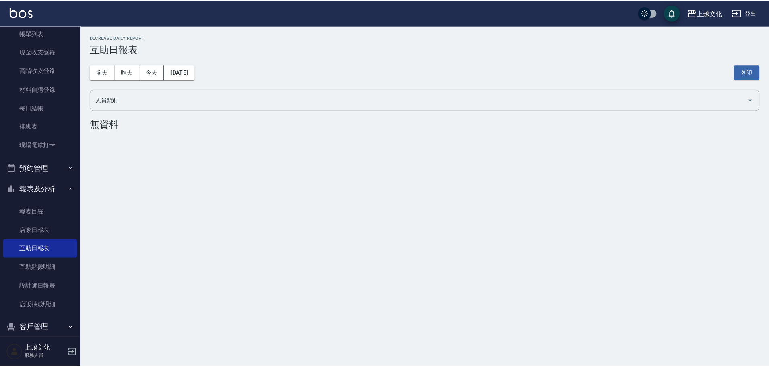
scroll to position [79, 0]
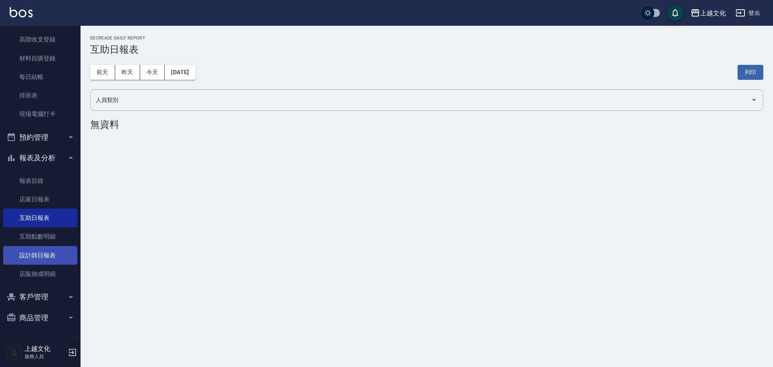
click at [48, 251] on link "設計師日報表" at bounding box center [40, 255] width 74 height 19
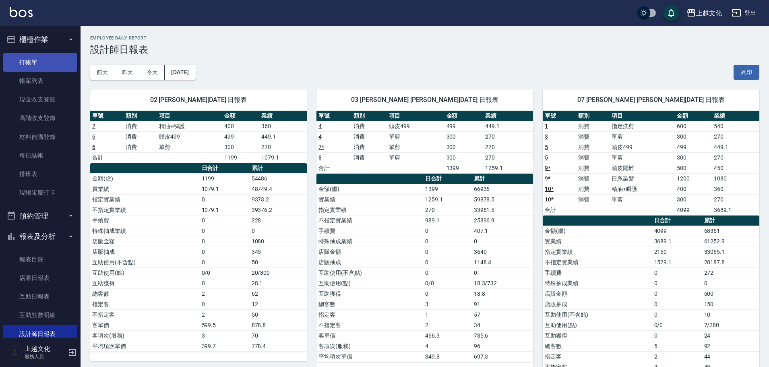
click at [29, 63] on link "打帳單" at bounding box center [40, 62] width 74 height 19
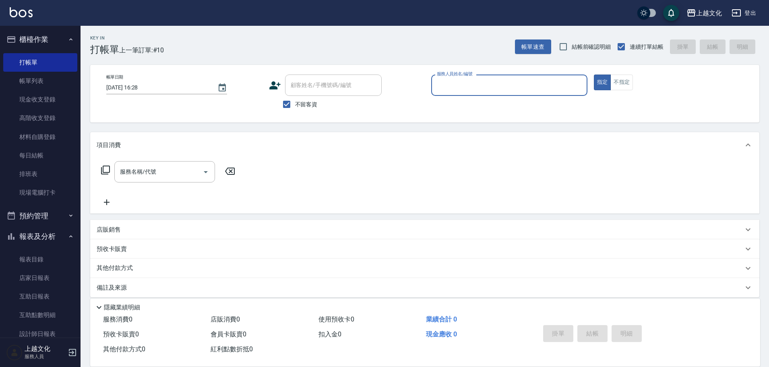
drag, startPoint x: 467, startPoint y: 87, endPoint x: 475, endPoint y: 97, distance: 12.6
click at [467, 86] on input "服務人員姓名/編號" at bounding box center [509, 85] width 149 height 14
click at [476, 81] on input "服務人員姓名/編號" at bounding box center [509, 85] width 149 height 14
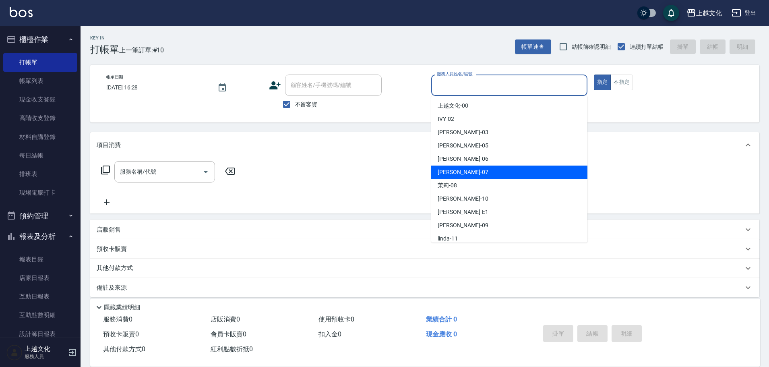
click at [479, 173] on div "[PERSON_NAME] -07" at bounding box center [509, 172] width 156 height 13
type input "[PERSON_NAME]-07"
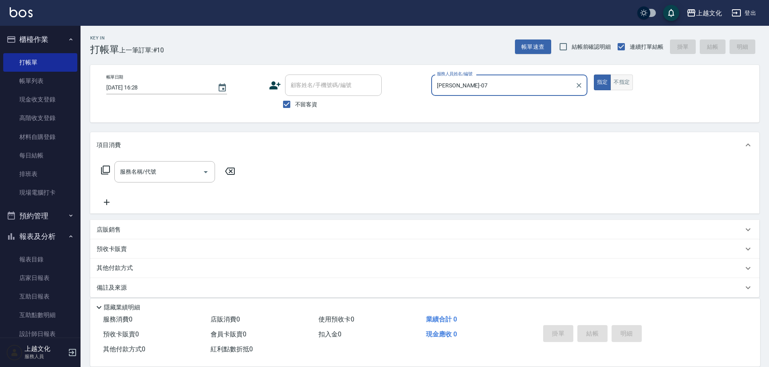
click at [615, 87] on button "不指定" at bounding box center [622, 83] width 23 height 16
click at [108, 170] on icon at bounding box center [106, 170] width 10 height 10
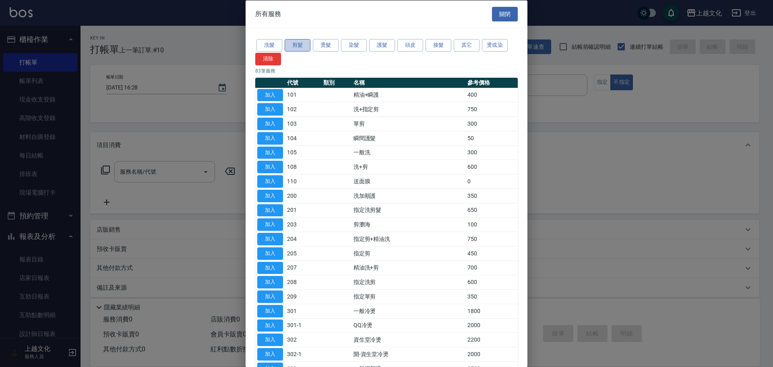
click at [296, 43] on button "剪髮" at bounding box center [298, 45] width 26 height 12
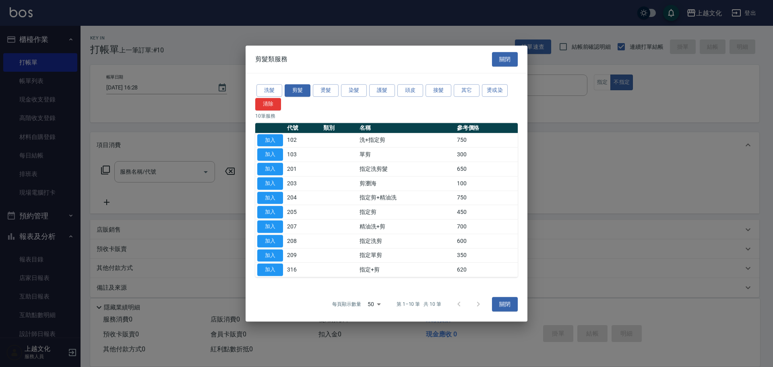
click at [277, 153] on button "加入" at bounding box center [270, 154] width 26 height 12
type input "單剪(103)"
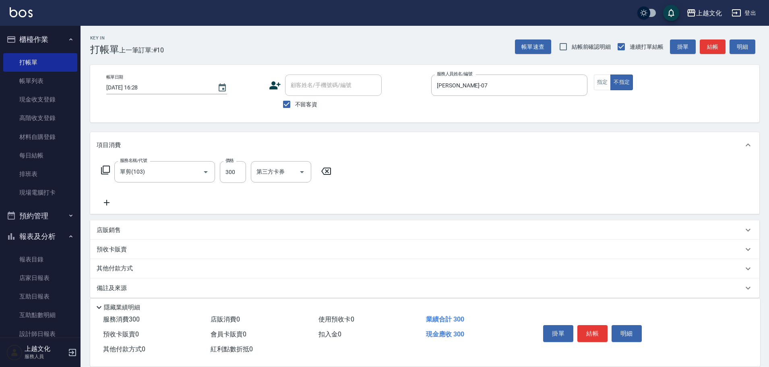
click at [109, 168] on icon at bounding box center [106, 170] width 10 height 10
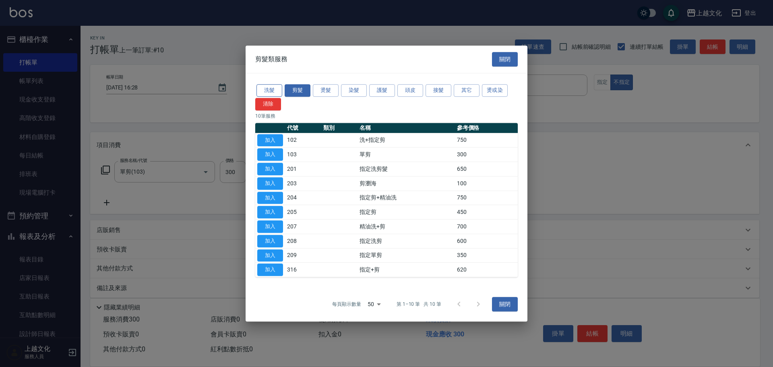
click at [268, 86] on button "洗髮" at bounding box center [270, 90] width 26 height 12
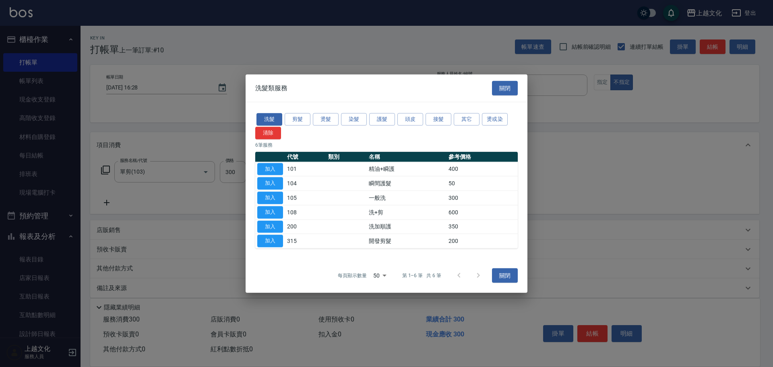
drag, startPoint x: 269, startPoint y: 168, endPoint x: 293, endPoint y: 174, distance: 24.6
click at [269, 168] on button "加入" at bounding box center [270, 169] width 26 height 12
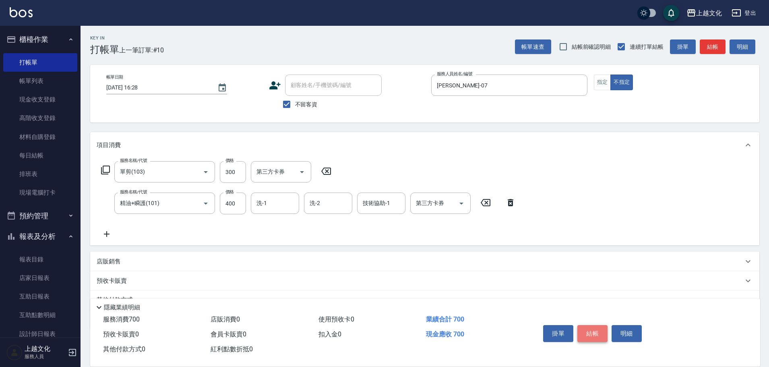
click at [586, 329] on button "結帳" at bounding box center [593, 333] width 30 height 17
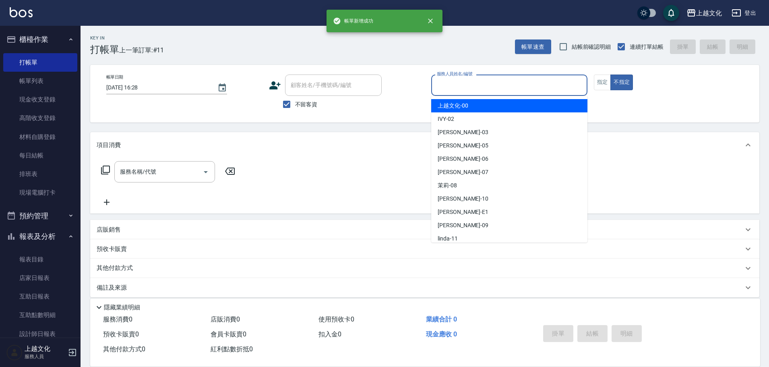
click at [510, 88] on input "服務人員姓名/編號" at bounding box center [509, 85] width 149 height 14
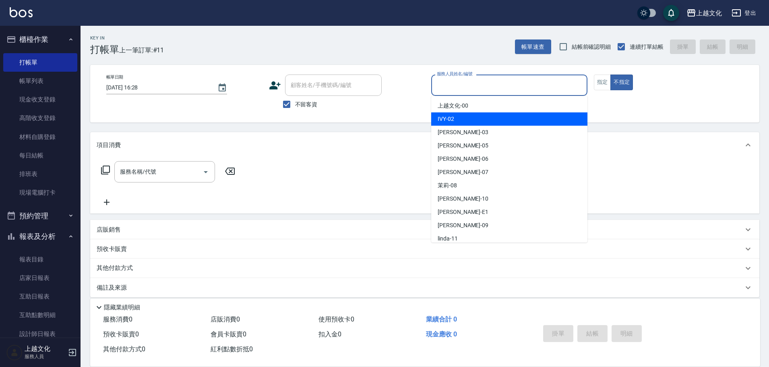
click at [474, 116] on div "IVY -02" at bounding box center [509, 118] width 156 height 13
type input "IVY-02"
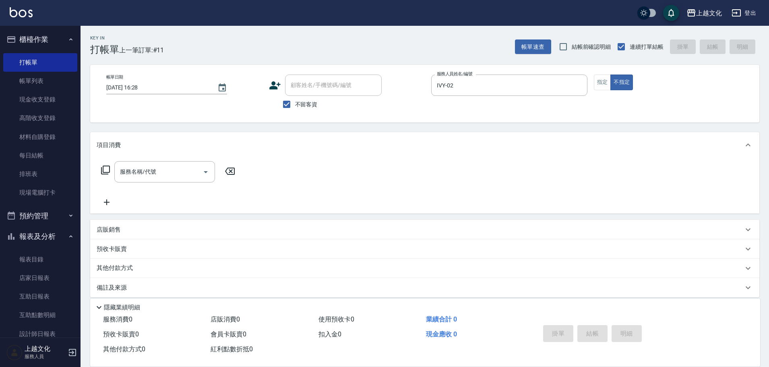
click at [108, 171] on icon at bounding box center [106, 170] width 10 height 10
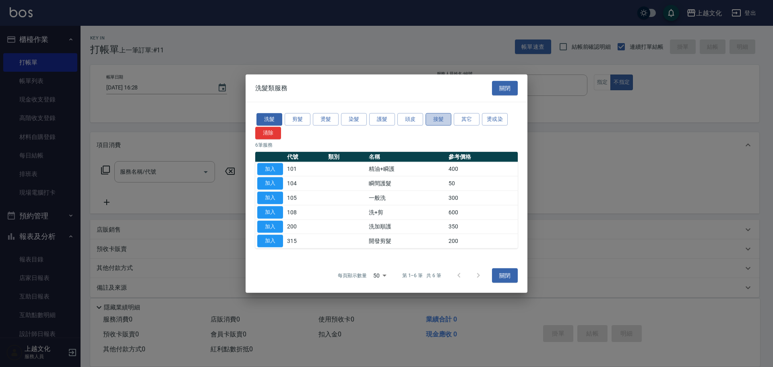
click at [429, 119] on button "接髮" at bounding box center [439, 119] width 26 height 12
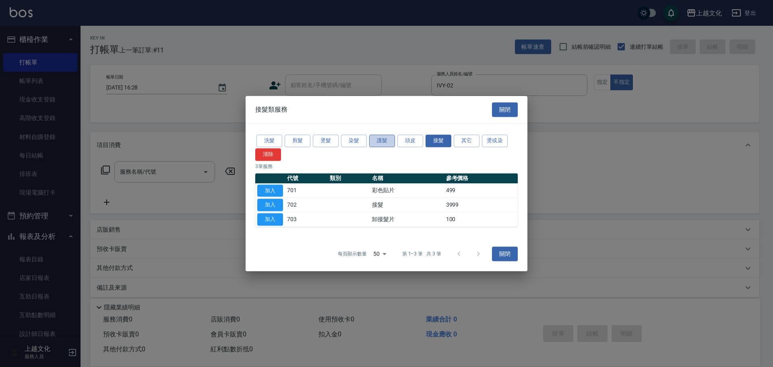
click at [389, 141] on button "護髮" at bounding box center [382, 141] width 26 height 12
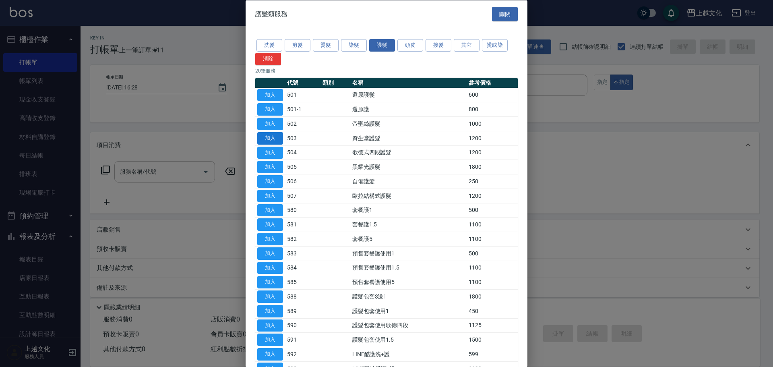
click at [282, 140] on button "加入" at bounding box center [270, 138] width 26 height 12
type input "資生堂護髮(503)"
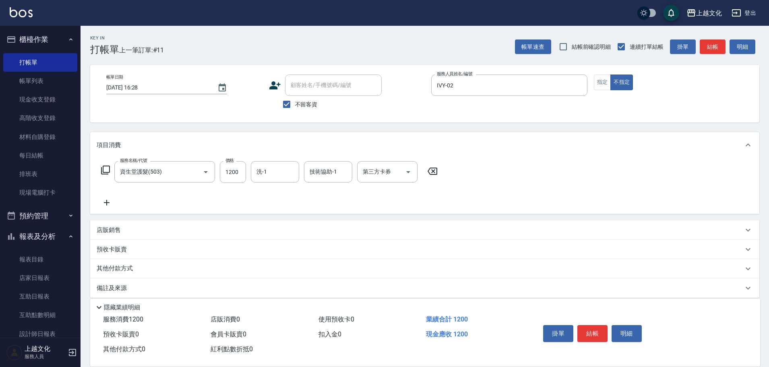
click at [104, 173] on icon at bounding box center [106, 170] width 10 height 10
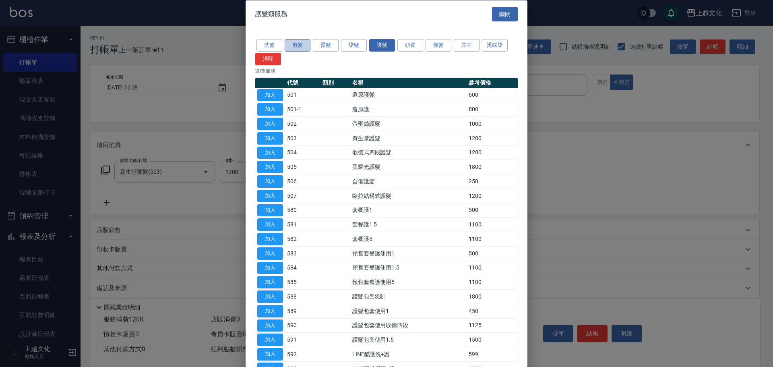
click at [308, 49] on button "剪髮" at bounding box center [298, 45] width 26 height 12
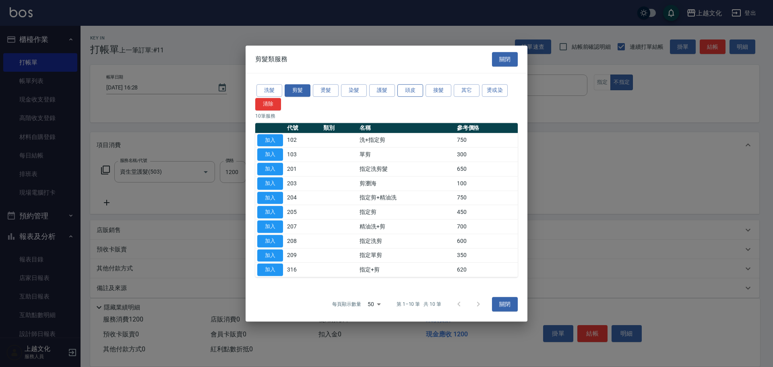
click at [406, 89] on button "頭皮" at bounding box center [411, 90] width 26 height 12
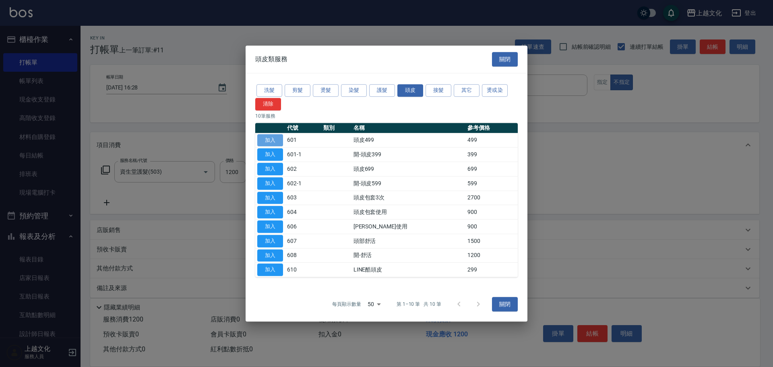
click at [278, 137] on button "加入" at bounding box center [270, 140] width 26 height 12
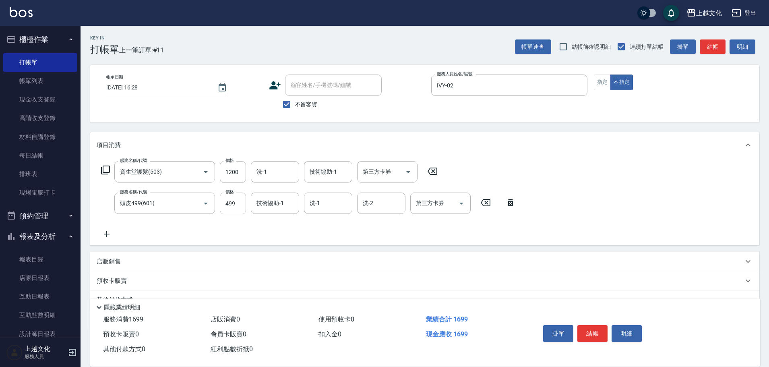
click at [243, 196] on input "499" at bounding box center [233, 204] width 26 height 22
type input "199"
click at [594, 332] on button "結帳" at bounding box center [593, 333] width 30 height 17
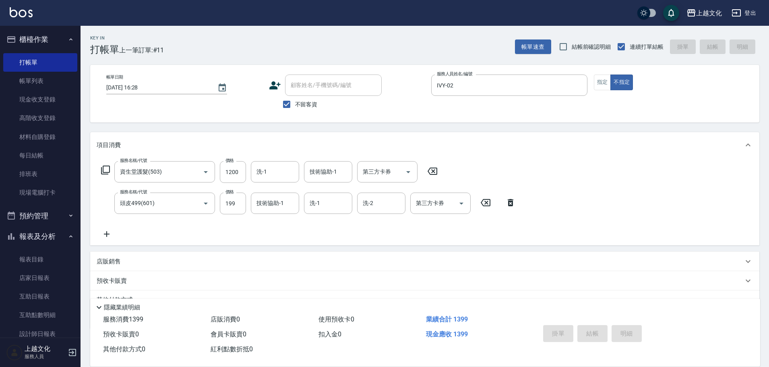
type input "[DATE] 16:29"
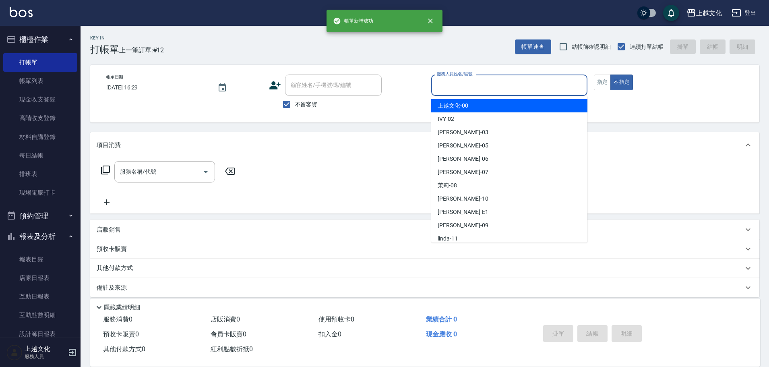
drag, startPoint x: 456, startPoint y: 85, endPoint x: 462, endPoint y: 89, distance: 7.5
click at [460, 87] on input "服務人員姓名/編號" at bounding box center [509, 85] width 149 height 14
click at [462, 89] on input "服務人員姓名/編號" at bounding box center [509, 85] width 149 height 14
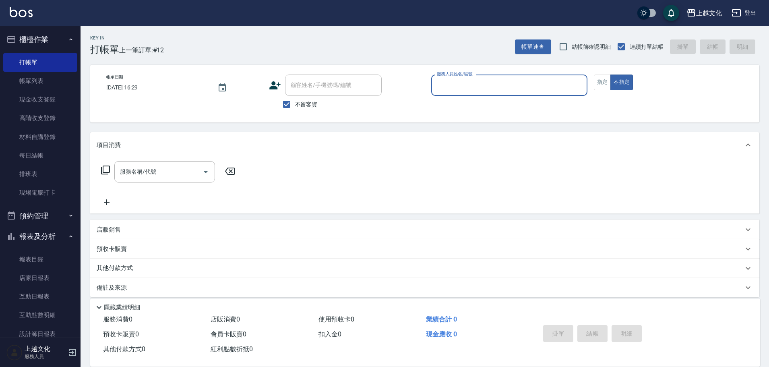
click at [471, 81] on div "服務人員姓名/編號" at bounding box center [509, 85] width 156 height 21
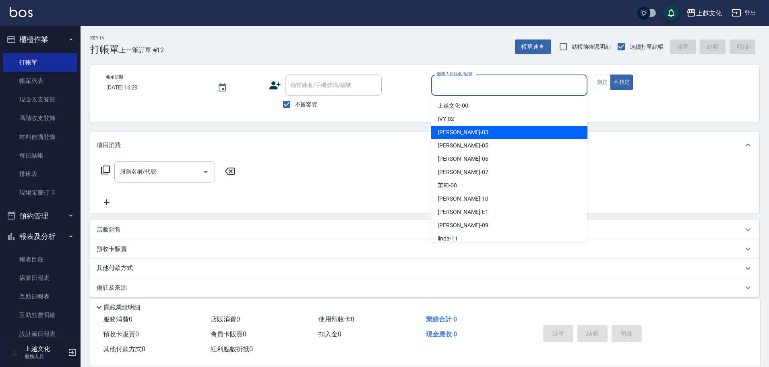
click at [463, 130] on div "[PERSON_NAME] -03" at bounding box center [509, 132] width 156 height 13
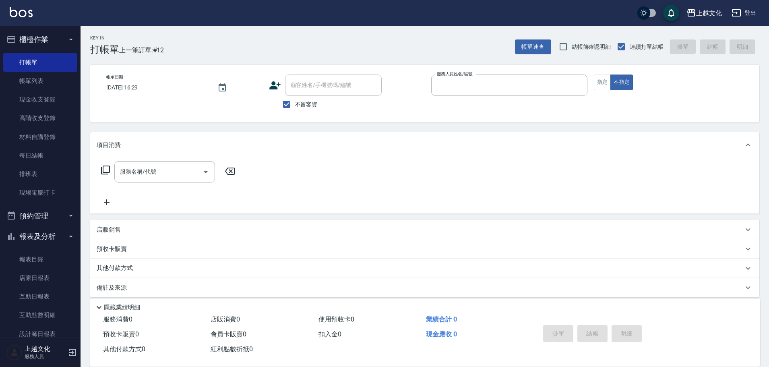
click at [463, 130] on div "Key In 打帳單 上一筆訂單:#12 帳單速查 結帳前確認明細 連續打單結帳 掛單 結帳 明細 帳單日期 [DATE] 16:29 顧客姓名/手機號碼/編…" at bounding box center [425, 200] width 689 height 349
type input "[PERSON_NAME]-03"
click at [106, 169] on icon at bounding box center [106, 170] width 10 height 10
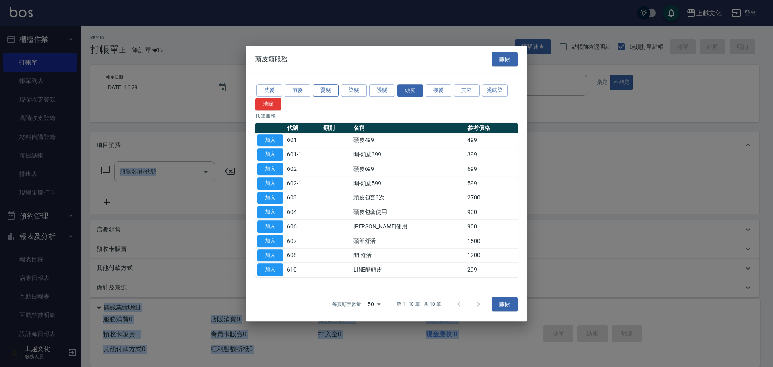
click at [328, 90] on button "燙髮" at bounding box center [326, 90] width 26 height 12
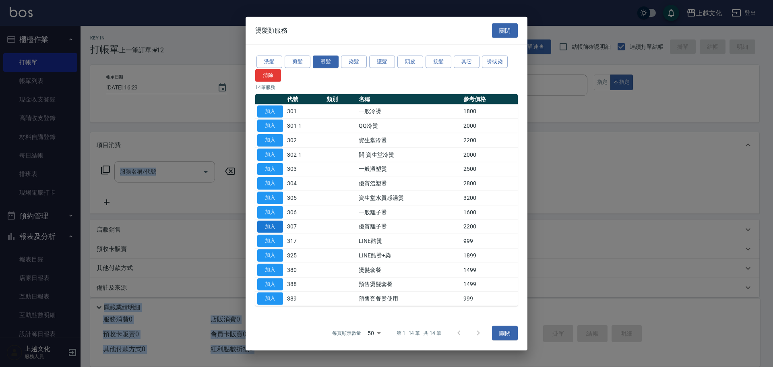
click at [278, 226] on button "加入" at bounding box center [270, 226] width 26 height 12
type input "優質離子燙(307)"
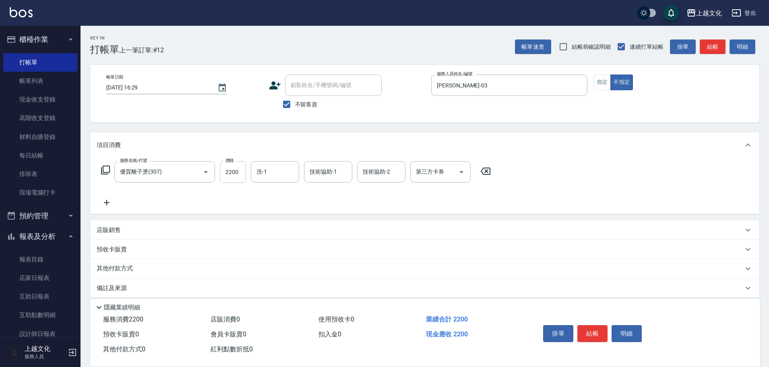
click at [231, 174] on input "2200" at bounding box center [233, 172] width 26 height 22
type input "3000"
click at [594, 331] on button "結帳" at bounding box center [593, 333] width 30 height 17
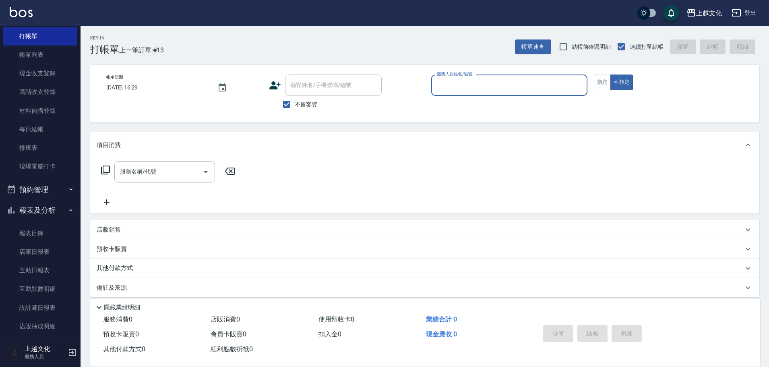
scroll to position [40, 0]
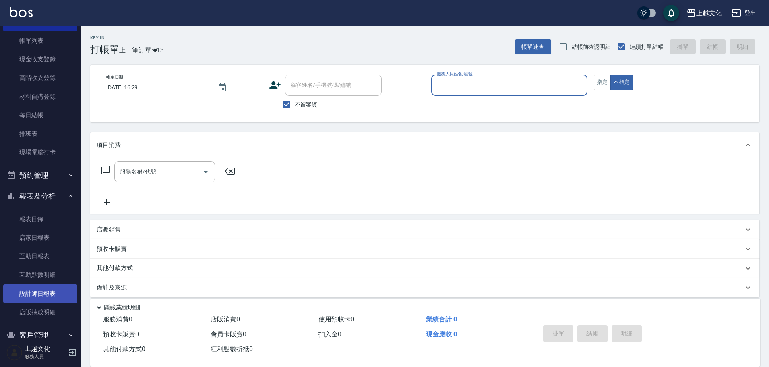
click at [41, 295] on link "設計師日報表" at bounding box center [40, 293] width 74 height 19
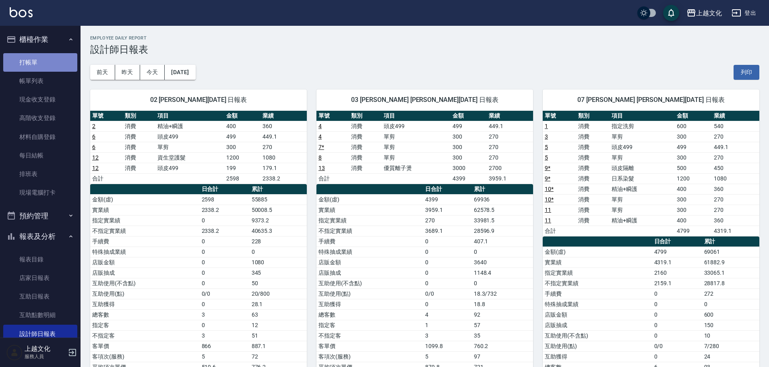
click at [45, 59] on link "打帳單" at bounding box center [40, 62] width 74 height 19
